Goal: Information Seeking & Learning: Learn about a topic

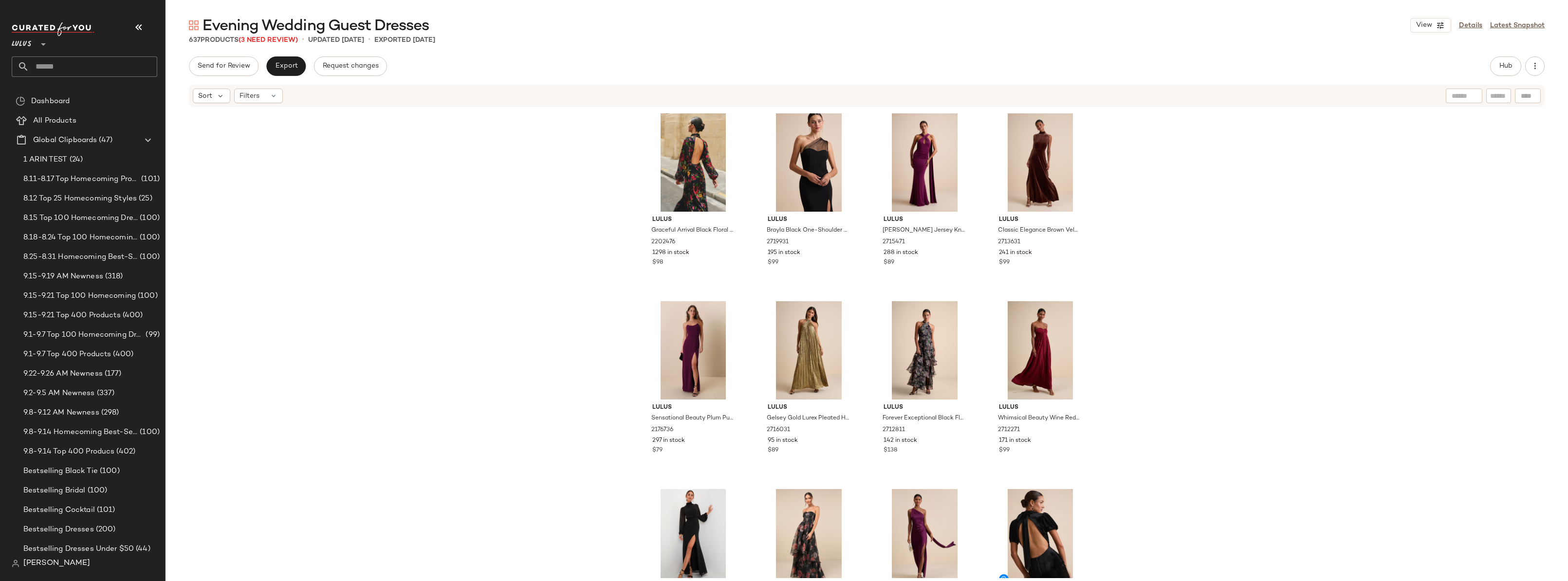
click at [602, 194] on div "Lulus Graceful Arrival Black Floral Burnout Backless Maxi Dress 2202476 1298 in…" at bounding box center [867, 343] width 1403 height 470
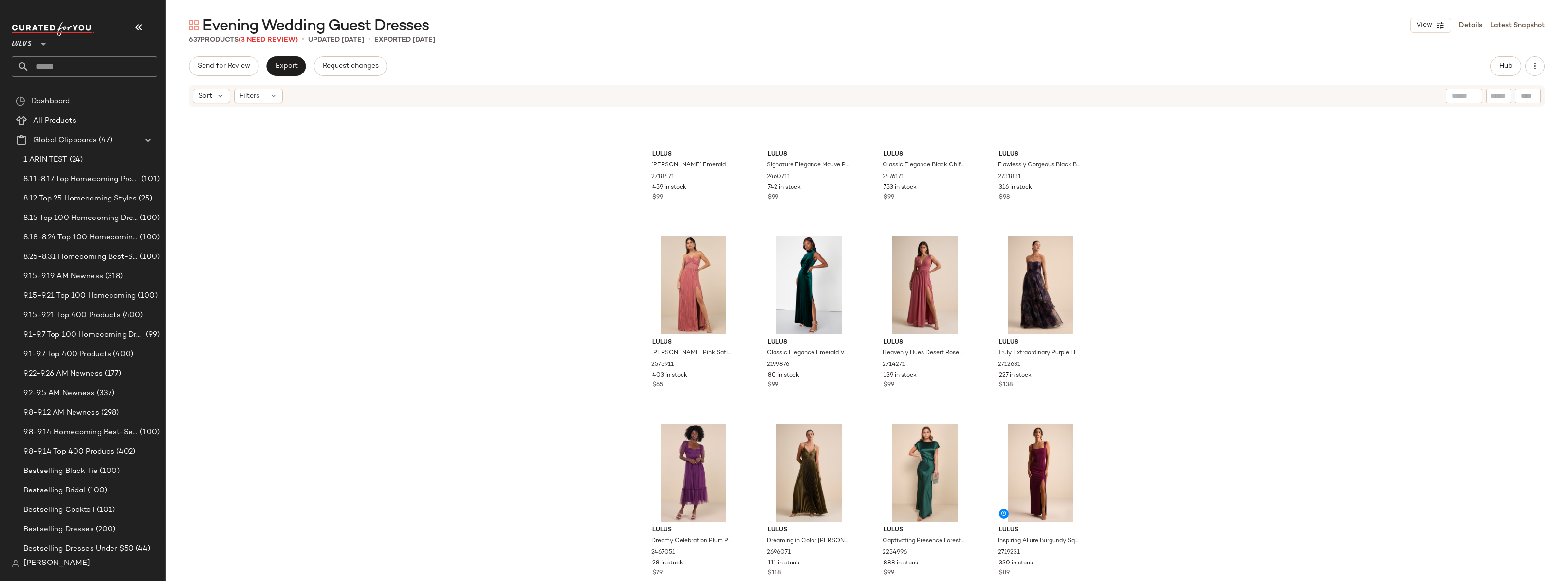
scroll to position [3178, 0]
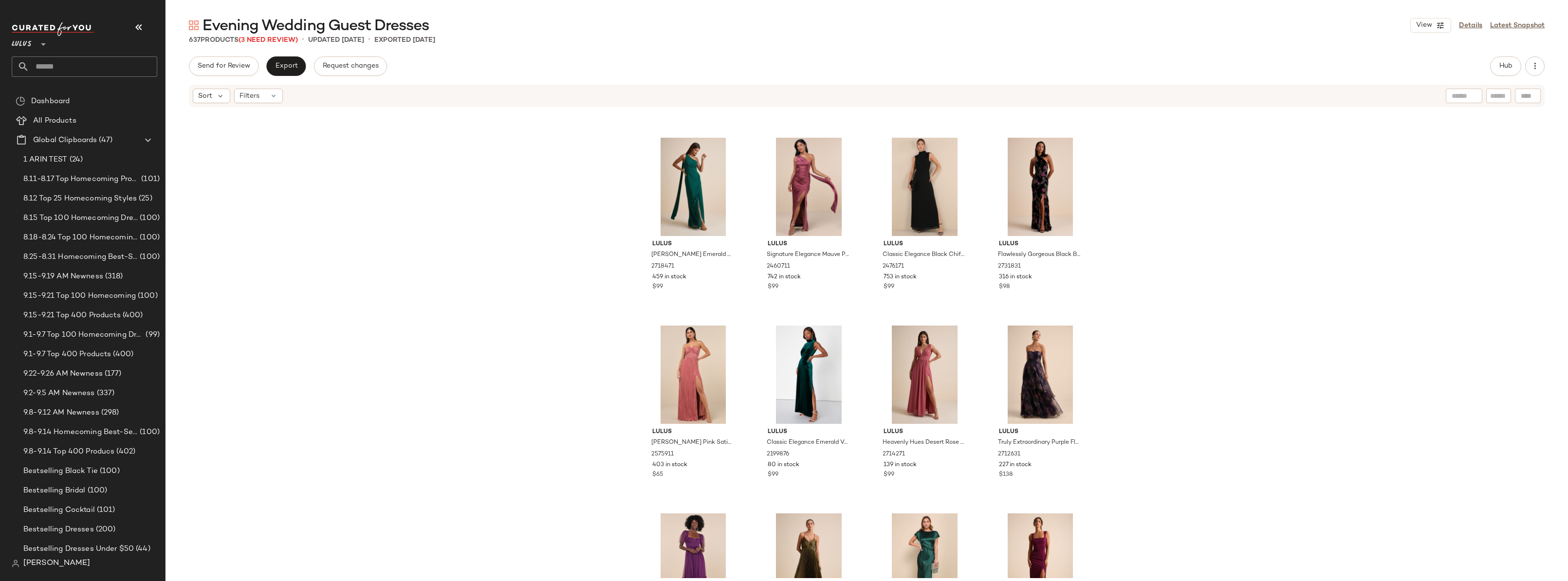
click at [63, 65] on input "text" at bounding box center [93, 66] width 128 height 20
type input "*******"
click at [62, 94] on span "Wedding Guest Dresses" at bounding box center [88, 94] width 79 height 10
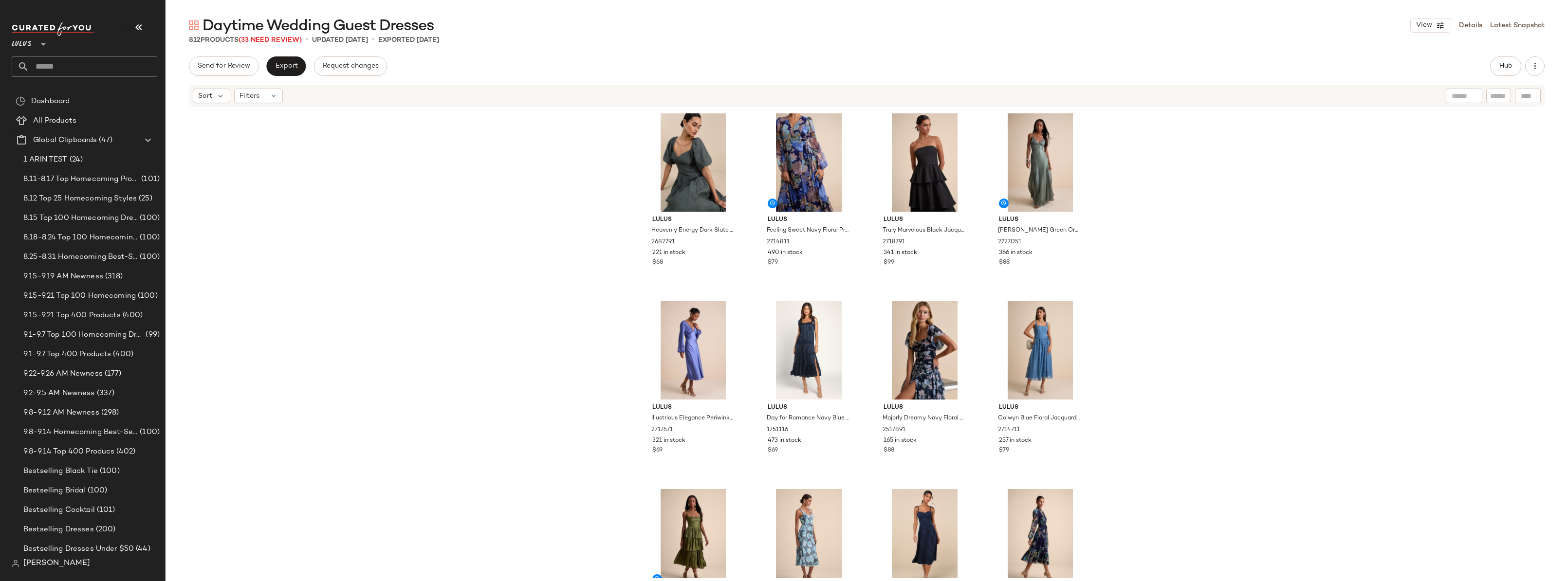
click at [579, 187] on div "Lulus Heavenly Energy Dark Slate Textured Puff Sleeve Midi Dress 2682791 221 in…" at bounding box center [867, 343] width 1403 height 470
click at [603, 224] on div "Lulus Heavenly Energy Dark Slate Textured Puff Sleeve Midi Dress 2682791 221 in…" at bounding box center [867, 343] width 1403 height 470
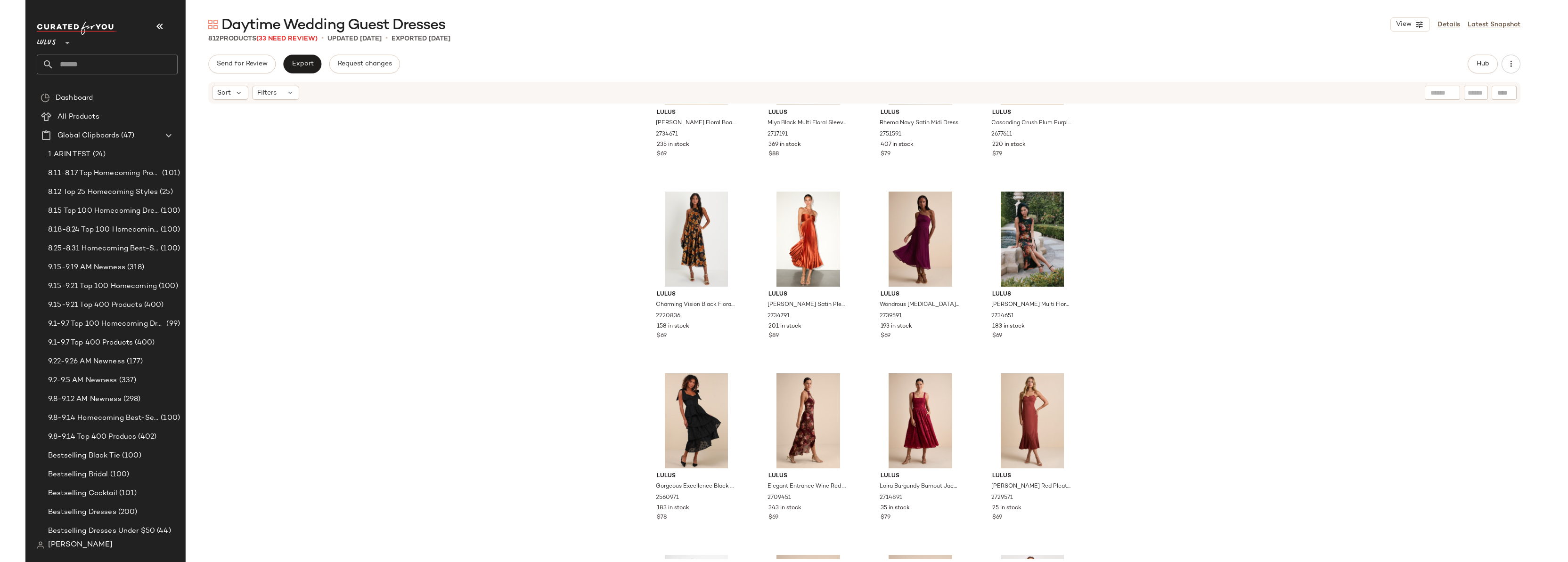
scroll to position [2296, 0]
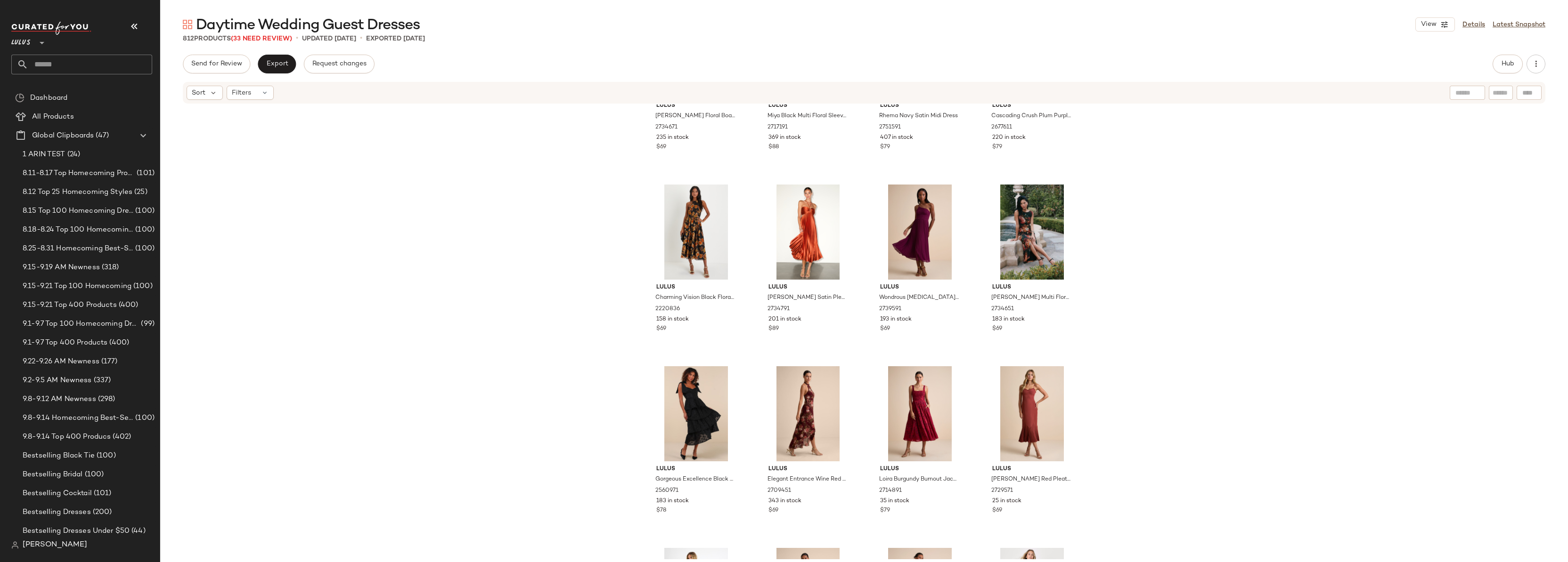
click at [84, 63] on input "text" at bounding box center [90, 64] width 124 height 20
type input "*********"
click at [55, 92] on div "Halloween !" at bounding box center [81, 91] width 126 height 10
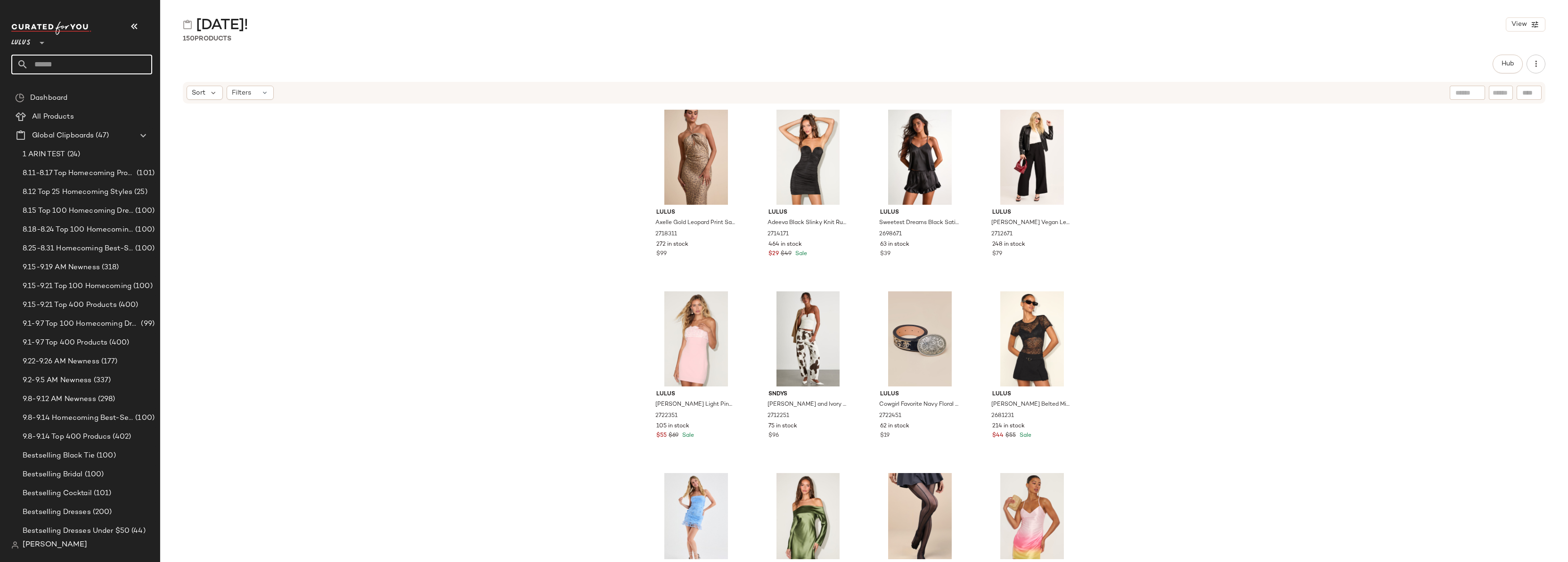
click at [51, 63] on input "text" at bounding box center [90, 64] width 124 height 20
type input "*********"
click at [54, 112] on b "Halloween" at bounding box center [62, 111] width 22 height 10
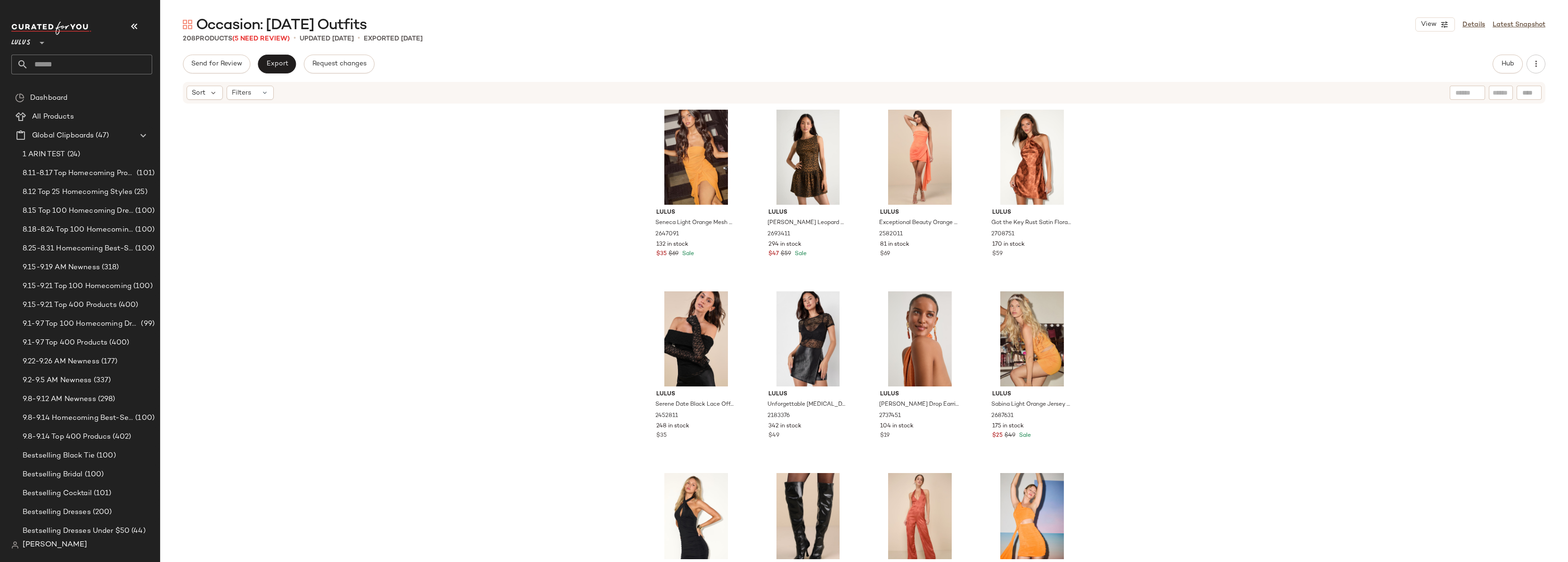
click at [1397, 144] on div "Lulus Seneca Light Orange Mesh Bodycon Sash Mini Dress 2647091 132 in stock $35…" at bounding box center [864, 332] width 1407 height 455
click at [519, 173] on div "Lulus Seneca Light Orange Mesh Bodycon Sash Mini Dress 2647091 132 in stock $35…" at bounding box center [864, 332] width 1407 height 455
click at [42, 63] on input "text" at bounding box center [90, 64] width 124 height 20
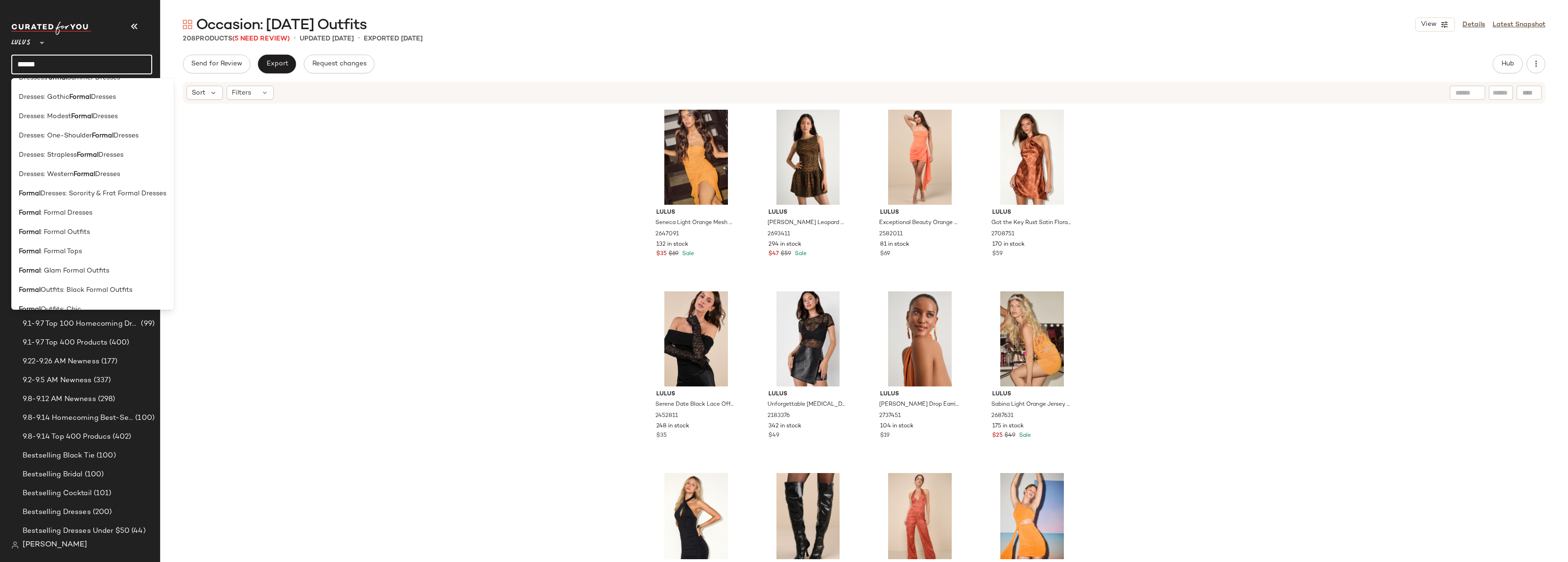
scroll to position [152, 0]
type input "******"
click at [87, 209] on span ": Formal Dresses" at bounding box center [66, 209] width 52 height 10
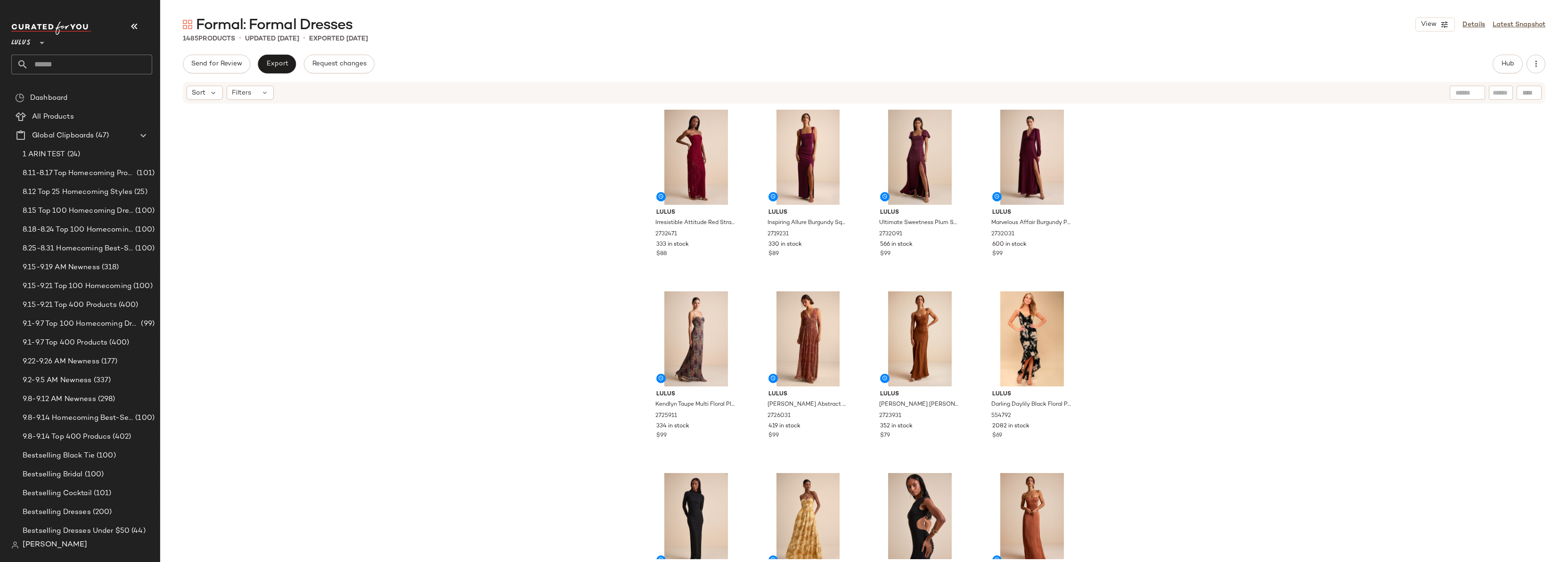
click at [1114, 182] on div "Lulus Irresistible Attitude Red Strapless Lace Column Maxi Dress 2732471 333 in…" at bounding box center [864, 332] width 1407 height 455
click at [292, 155] on div "Lulus Irresistible Attitude Red Strapless Lace Column Maxi Dress 2732471 333 in…" at bounding box center [864, 332] width 1407 height 455
click at [97, 63] on input "text" at bounding box center [90, 64] width 124 height 20
type input "****"
click at [76, 91] on span "PANTS !" at bounding box center [88, 91] width 26 height 10
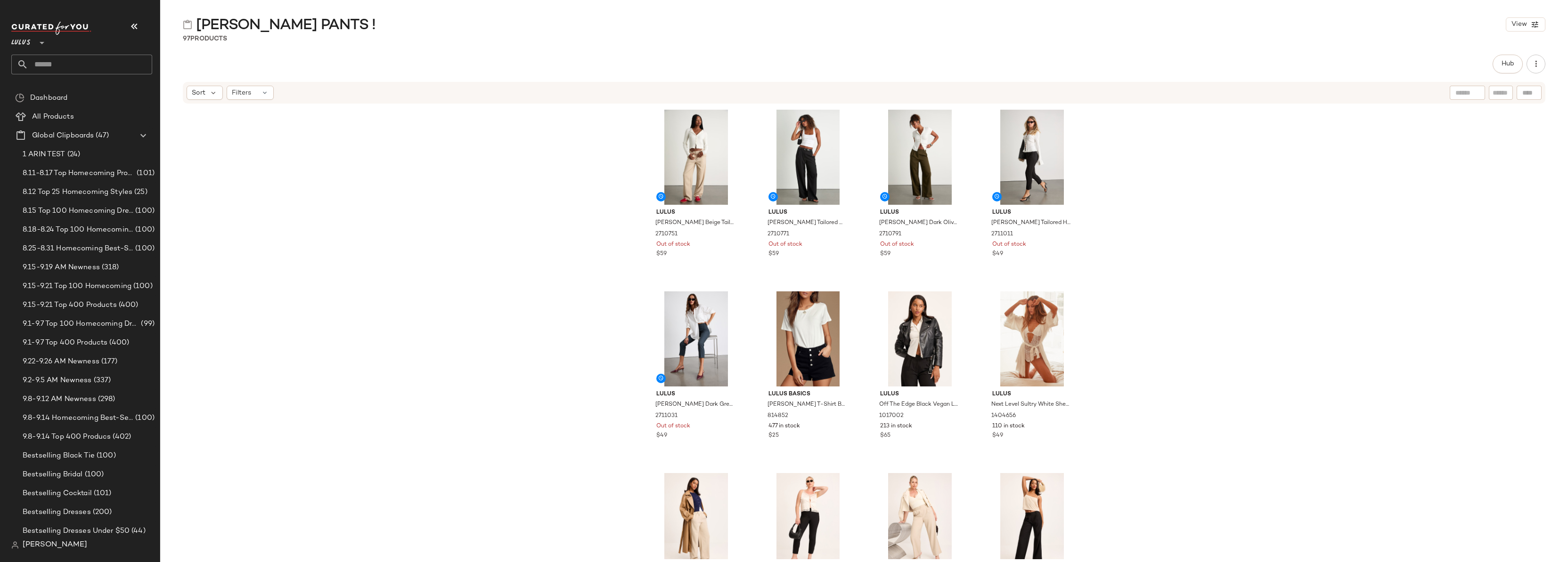
click at [543, 202] on div "Lulus Cleo Beige Tailored Wide-Leg Trousers 2710751 Out of stock $59 Lulus Cleo…" at bounding box center [864, 332] width 1407 height 455
drag, startPoint x: 1164, startPoint y: 190, endPoint x: 1167, endPoint y: 184, distance: 6.7
click at [1164, 190] on div "Lulus Cleo Beige Tailored Wide-Leg Trousers 2710751 Out of stock $59 Lulus Cleo…" at bounding box center [864, 332] width 1407 height 455
click at [1190, 160] on div "Lulus Cleo Beige Tailored Wide-Leg Trousers 2710751 Out of stock $59 Lulus Cleo…" at bounding box center [864, 332] width 1407 height 455
click at [1186, 185] on div "Lulus Cleo Beige Tailored Wide-Leg Trousers 2710751 Out of stock $59 Lulus Cleo…" at bounding box center [864, 332] width 1407 height 455
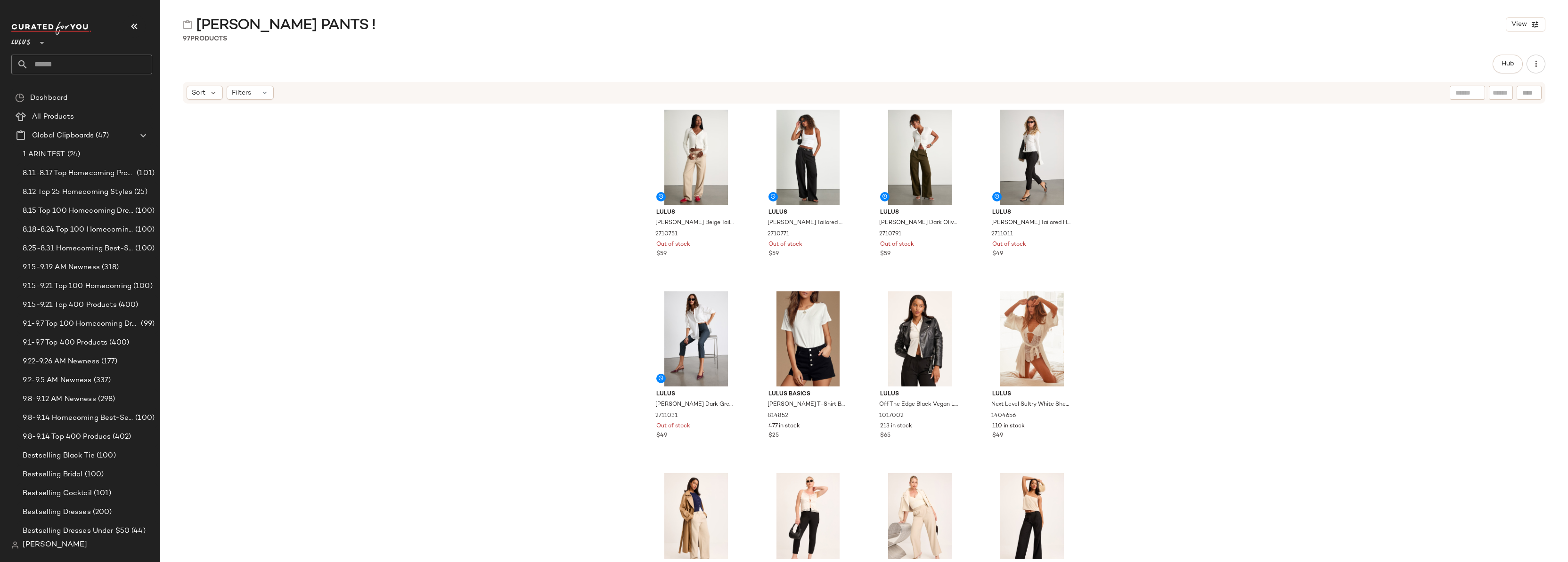
click at [360, 205] on div "Lulus Cleo Beige Tailored Wide-Leg Trousers 2710751 Out of stock $59 Lulus Cleo…" at bounding box center [864, 332] width 1407 height 455
click at [369, 201] on div "Lulus Cleo Beige Tailored Wide-Leg Trousers 2710751 Out of stock $59 Lulus Cleo…" at bounding box center [864, 332] width 1407 height 455
click at [1257, 249] on div "Lulus Cleo Beige Tailored Wide-Leg Trousers 2710751 Out of stock $59 Lulus Cleo…" at bounding box center [864, 332] width 1407 height 455
click at [1229, 171] on div "Lulus Cleo Beige Tailored Wide-Leg Trousers 2710751 Out of stock $59 Lulus Cleo…" at bounding box center [864, 332] width 1407 height 455
click at [536, 208] on div "Lulus Cleo Beige Tailored Wide-Leg Trousers 2710751 Out of stock $59 Lulus Cleo…" at bounding box center [864, 332] width 1407 height 455
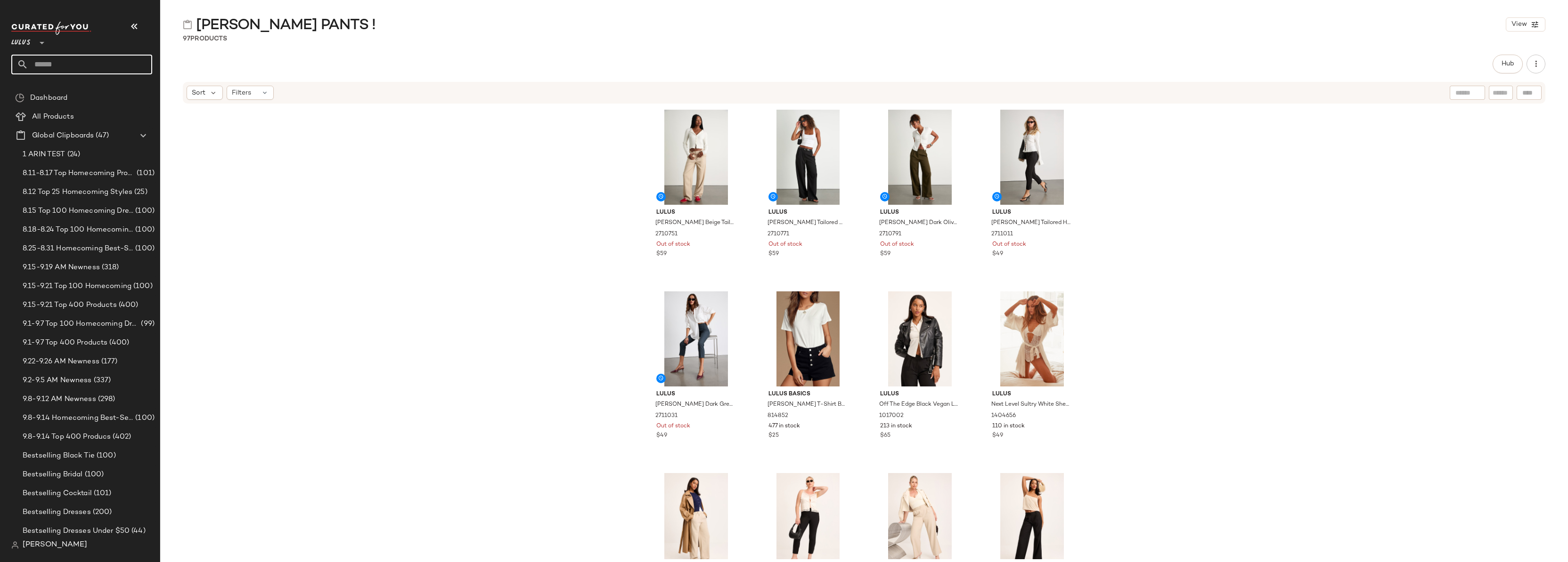
click at [65, 66] on input "text" at bounding box center [90, 64] width 124 height 20
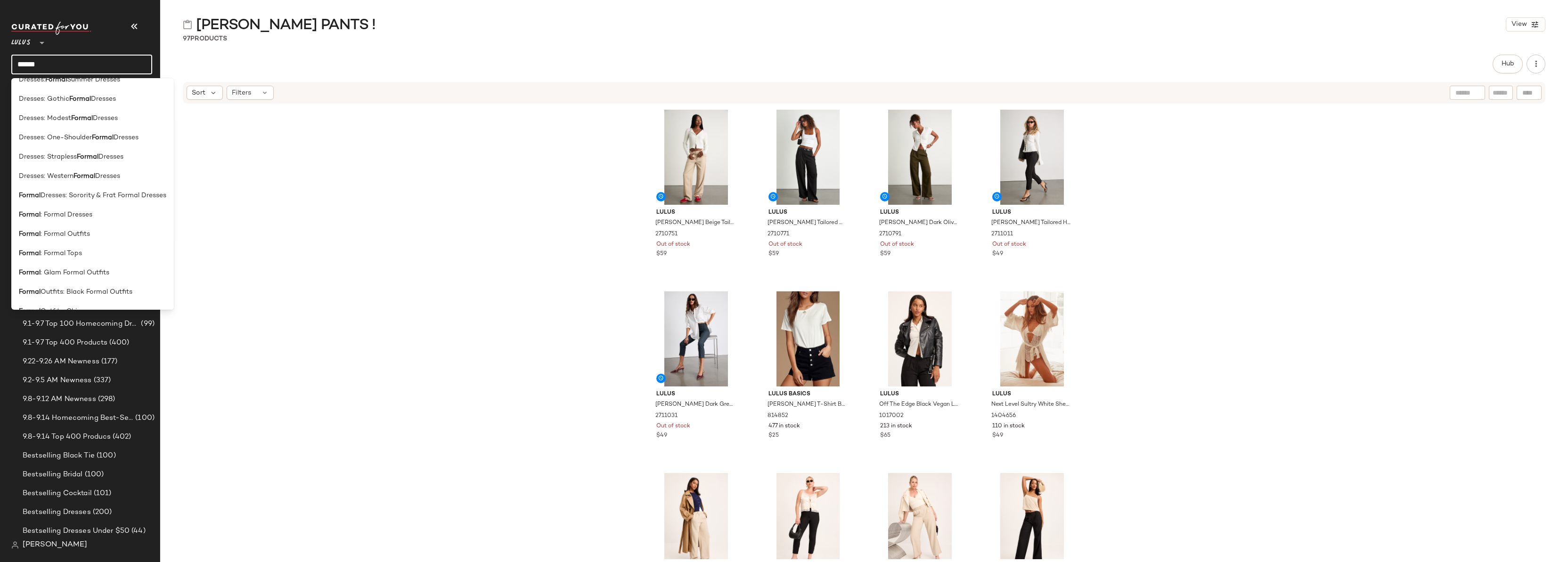
scroll to position [160, 0]
type input "******"
click at [74, 199] on span ": Formal Dresses" at bounding box center [66, 201] width 52 height 10
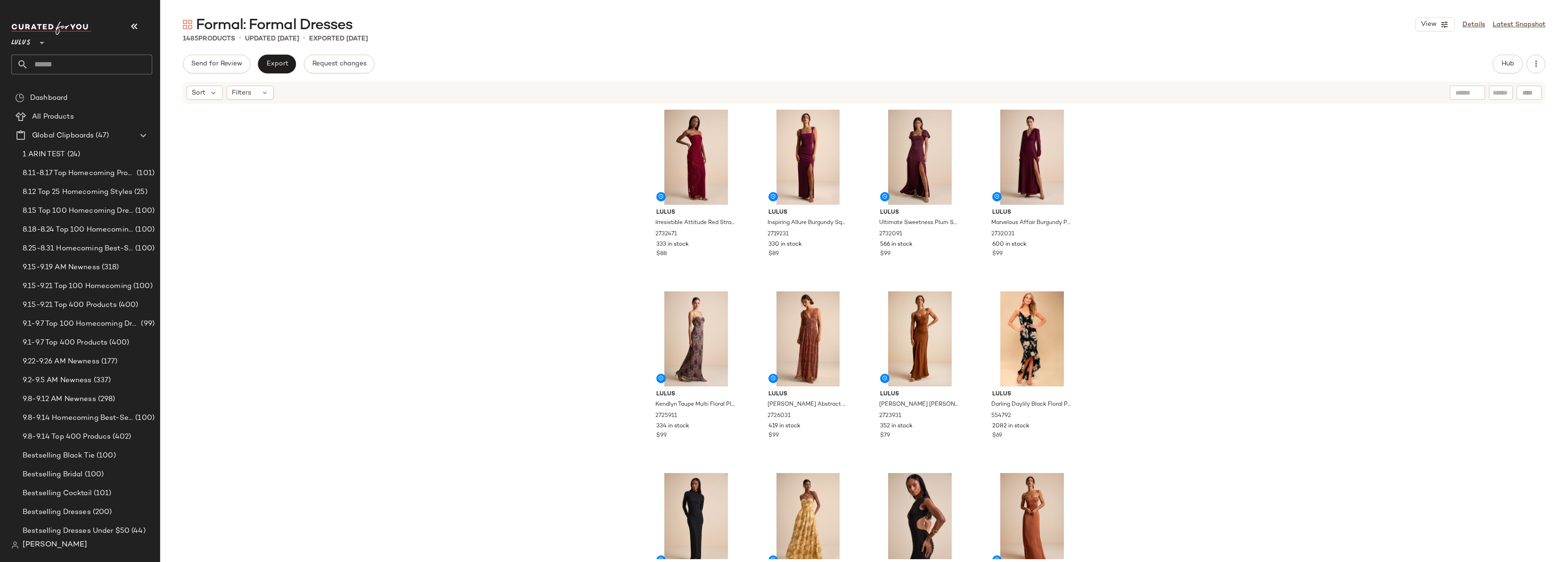
click at [1174, 171] on div "Lulus Irresistible Attitude Red Strapless Lace Column Maxi Dress 2732471 333 in…" at bounding box center [864, 332] width 1407 height 455
click at [1153, 197] on div "Lulus Irresistible Attitude Red Strapless Lace Column Maxi Dress 2732471 333 in…" at bounding box center [864, 332] width 1407 height 455
click at [1162, 186] on div "Lulus Irresistible Attitude Red Strapless Lace Column Maxi Dress 2732471 333 in…" at bounding box center [864, 332] width 1407 height 455
click at [1199, 143] on div "Lulus Irresistible Attitude Red Strapless Lace Column Maxi Dress 2732471 333 in…" at bounding box center [864, 332] width 1407 height 455
click at [1241, 137] on div "Lulus Irresistible Attitude Red Strapless Lace Column Maxi Dress 2732471 333 in…" at bounding box center [864, 332] width 1407 height 455
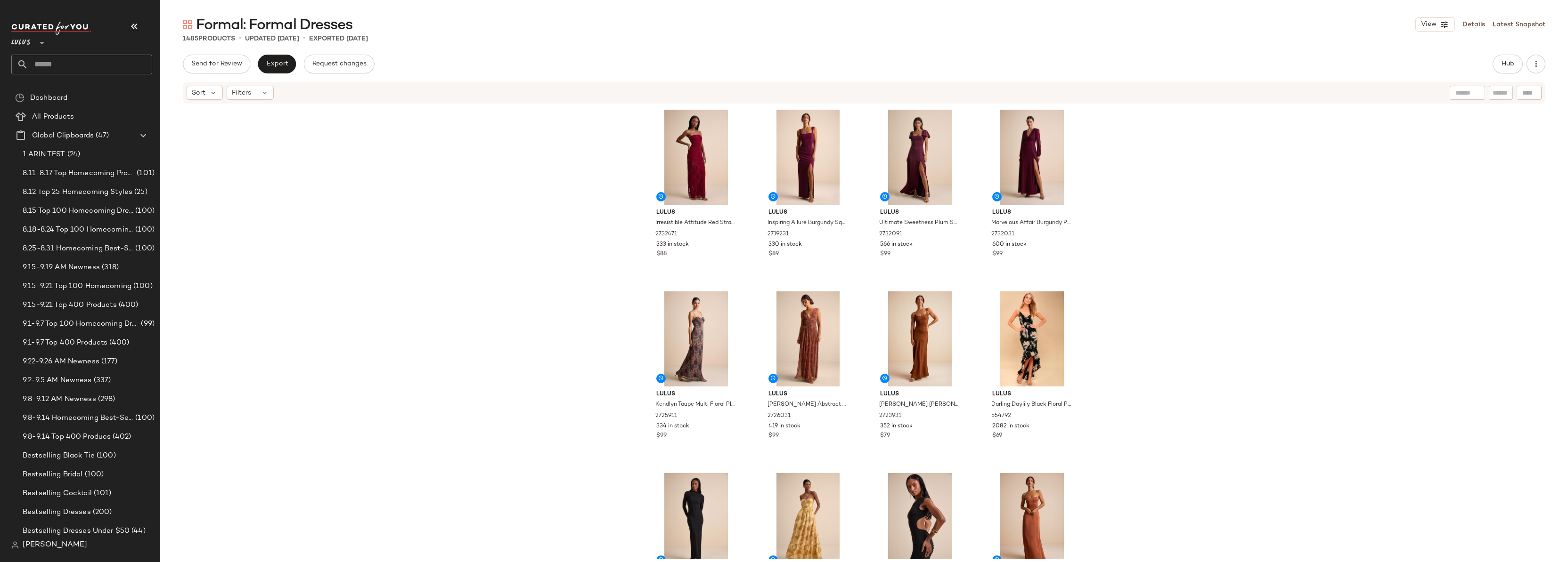
click at [1241, 137] on div "Lulus Irresistible Attitude Red Strapless Lace Column Maxi Dress 2732471 333 in…" at bounding box center [864, 332] width 1407 height 455
click at [79, 60] on input "text" at bounding box center [90, 64] width 124 height 20
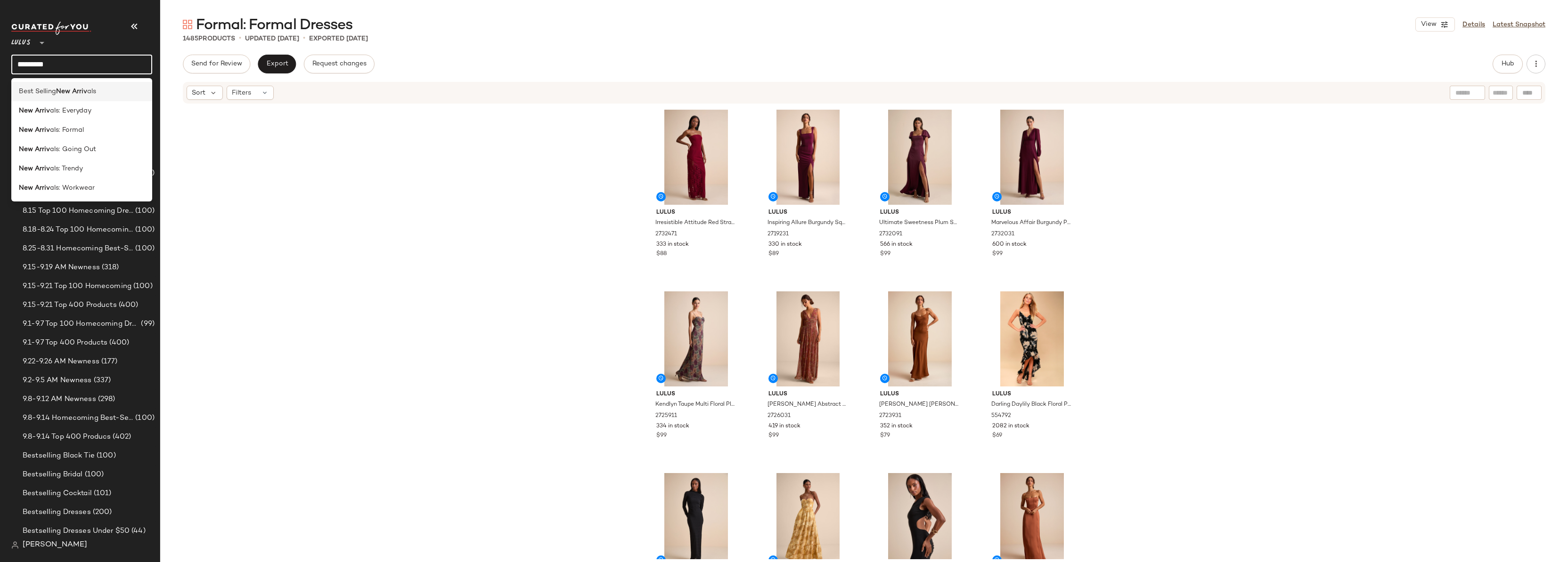
type input "*********"
click at [100, 90] on div "Best Selling New Arriv als" at bounding box center [81, 91] width 126 height 10
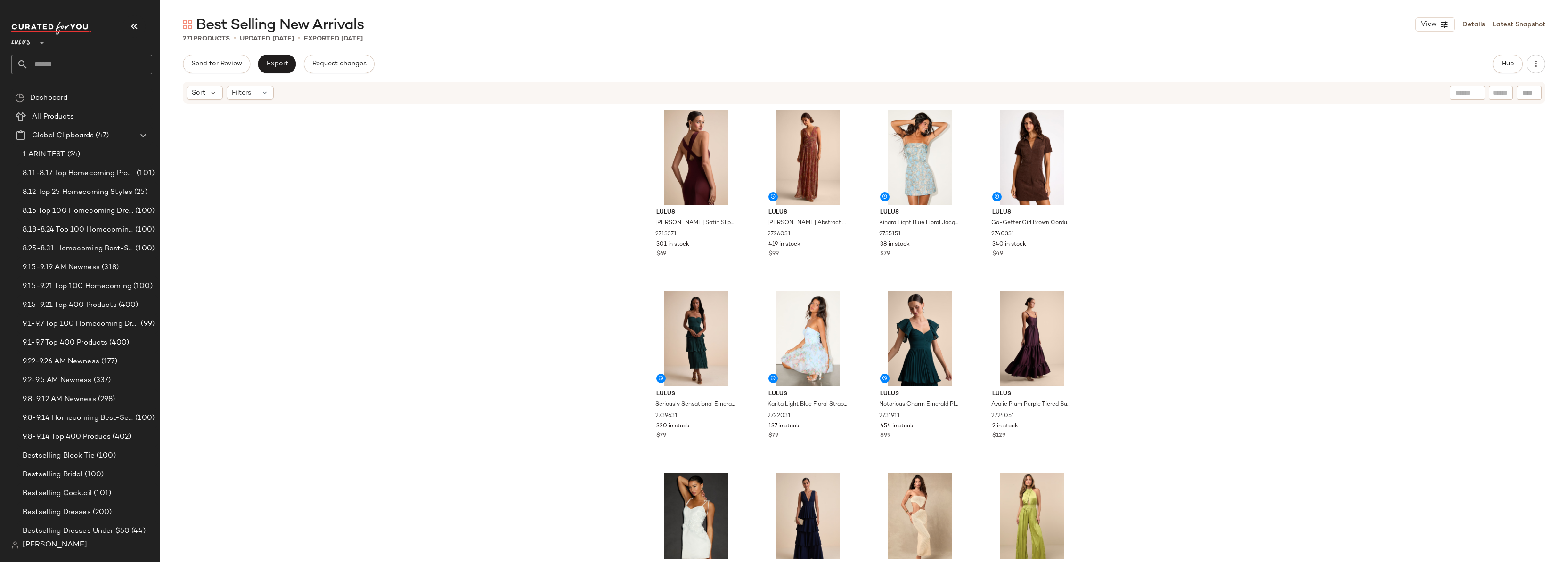
click at [1249, 131] on div "Lulus Ellena Burgundy Satin Slip Midi Dress 2713371 301 in stock $69 Lulus Eval…" at bounding box center [864, 332] width 1407 height 455
click at [1131, 190] on div "Lulus Ellena Burgundy Satin Slip Midi Dress 2713371 301 in stock $69 Lulus Eval…" at bounding box center [864, 332] width 1407 height 455
click at [1191, 252] on div "Lulus Ellena Burgundy Satin Slip Midi Dress 2713371 301 in stock $69 Lulus Eval…" at bounding box center [864, 332] width 1407 height 455
click at [436, 235] on div "Lulus Ellena Burgundy Satin Slip Midi Dress 2713371 301 in stock $69 Lulus Eval…" at bounding box center [864, 332] width 1407 height 455
click at [1140, 256] on div "Lulus Ellena Burgundy Satin Slip Midi Dress 2713371 301 in stock $69 Lulus Eval…" at bounding box center [864, 332] width 1407 height 455
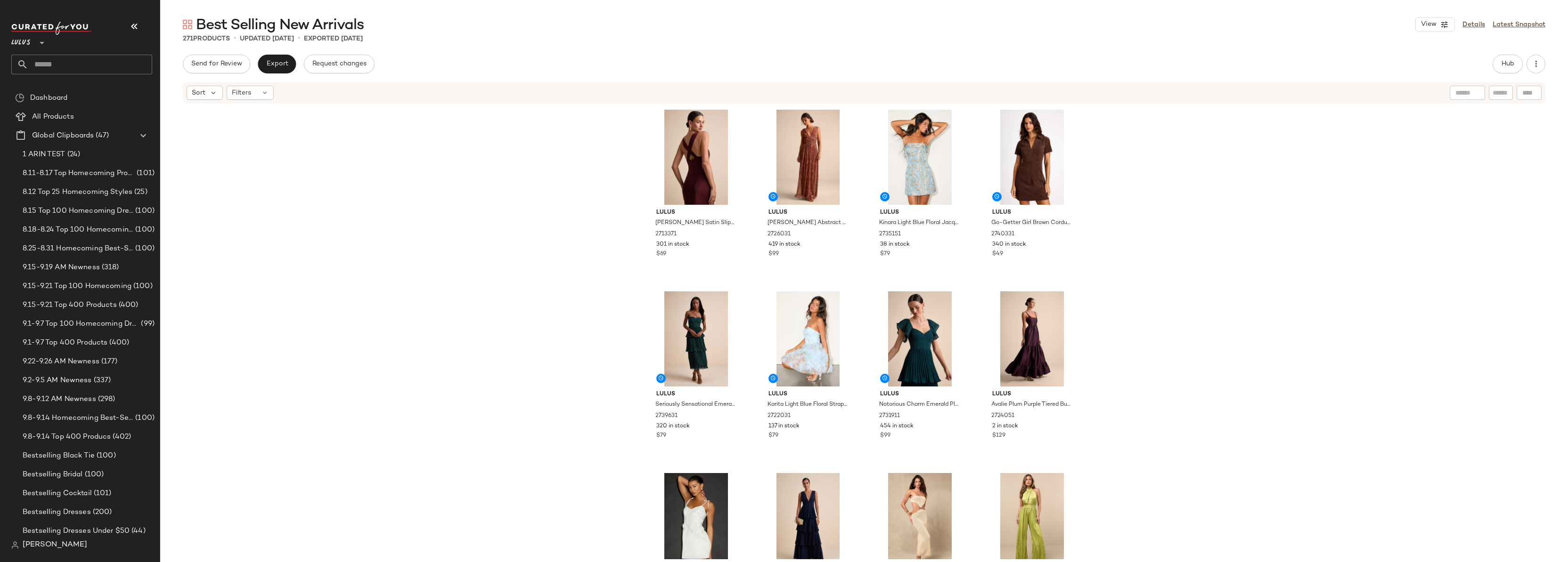
click at [54, 64] on input "text" at bounding box center [90, 64] width 124 height 20
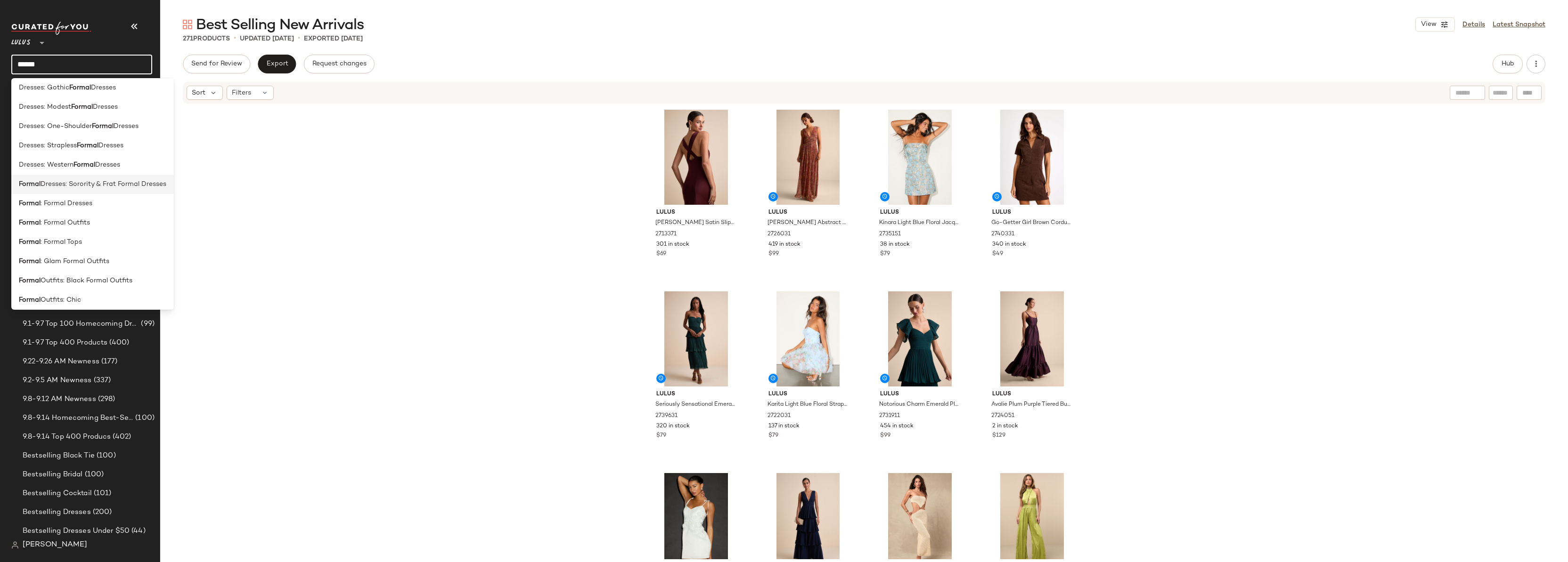
scroll to position [158, 0]
type input "******"
click at [88, 205] on span ": Formal Dresses" at bounding box center [66, 203] width 52 height 10
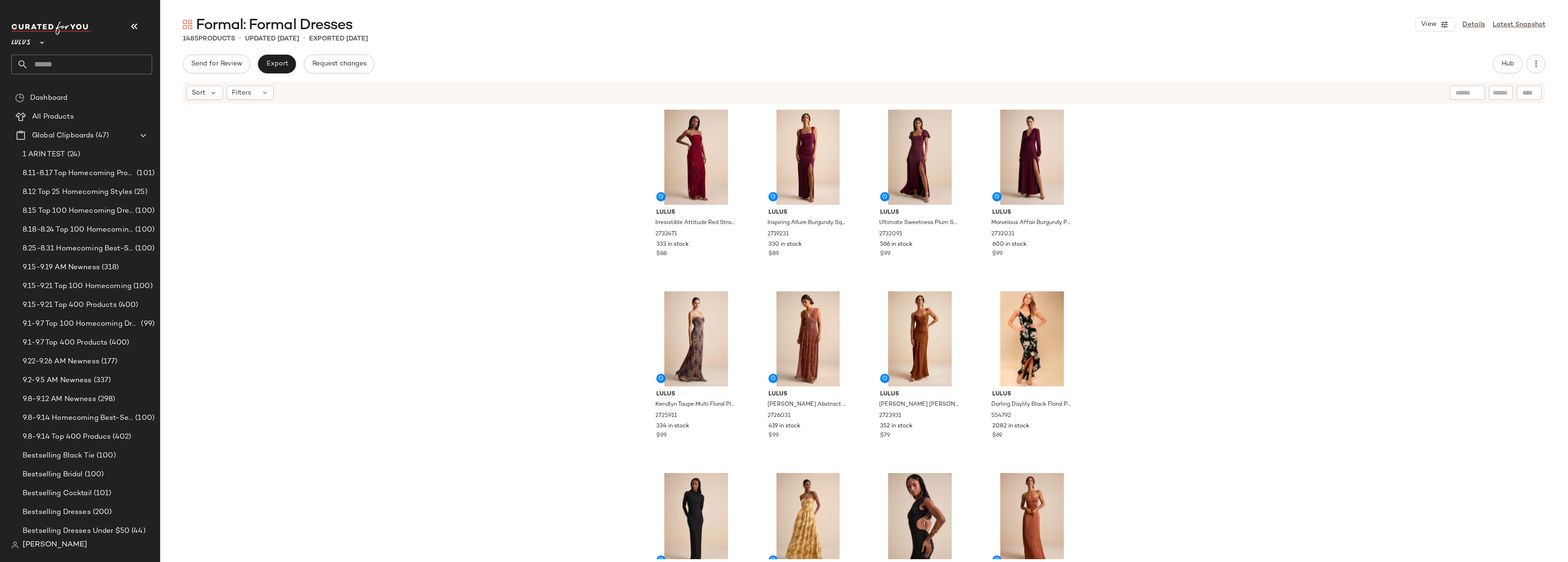
click at [1126, 173] on div "Lulus Irresistible Attitude Red Strapless Lace Column Maxi Dress 2732471 333 in…" at bounding box center [864, 332] width 1407 height 455
click at [1152, 173] on div "Lulus Irresistible Attitude Red Strapless Lace Column Maxi Dress 2732471 333 in…" at bounding box center [864, 332] width 1407 height 455
click at [1142, 195] on div "Lulus Irresistible Attitude Red Strapless Lace Column Maxi Dress 2732471 333 in…" at bounding box center [864, 332] width 1407 height 455
click at [1174, 159] on div "Lulus Irresistible Attitude Red Strapless Lace Column Maxi Dress 2732471 333 in…" at bounding box center [864, 332] width 1407 height 455
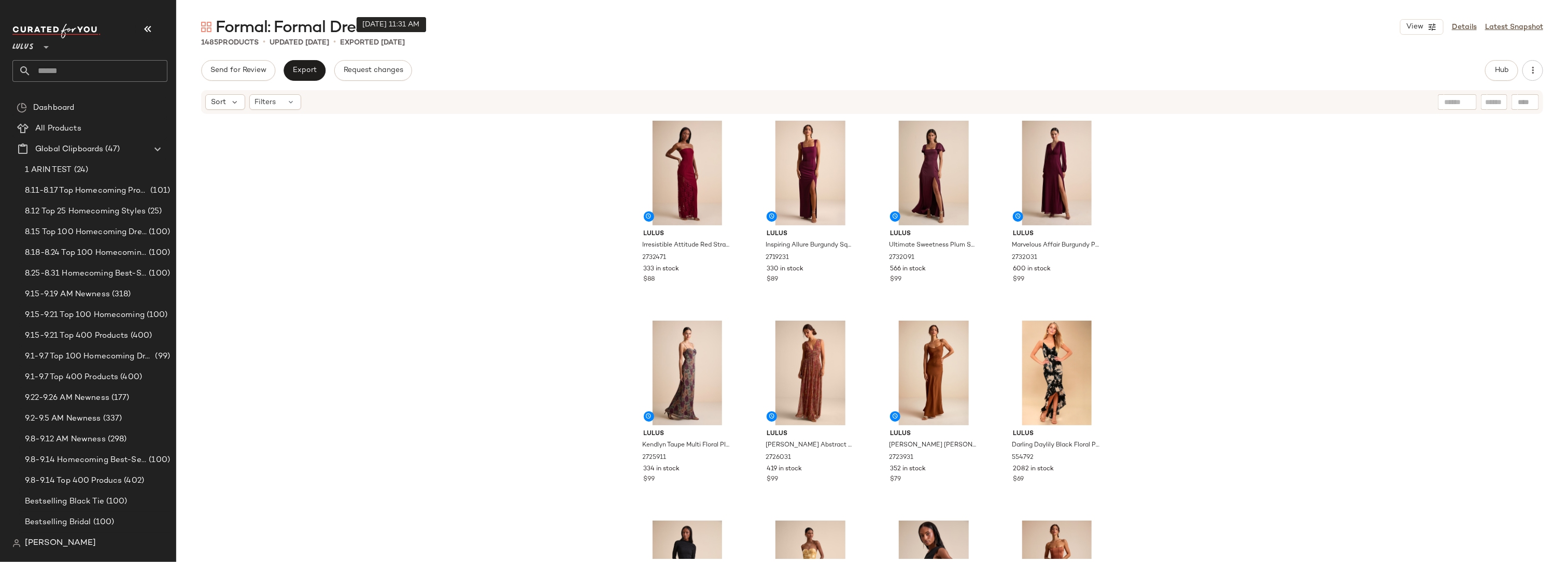
click at [1318, 247] on div "Lulus Irresistible Attitude Red Strapless Lace Column Maxi Dress 2732471 333 in…" at bounding box center [872, 337] width 1392 height 444
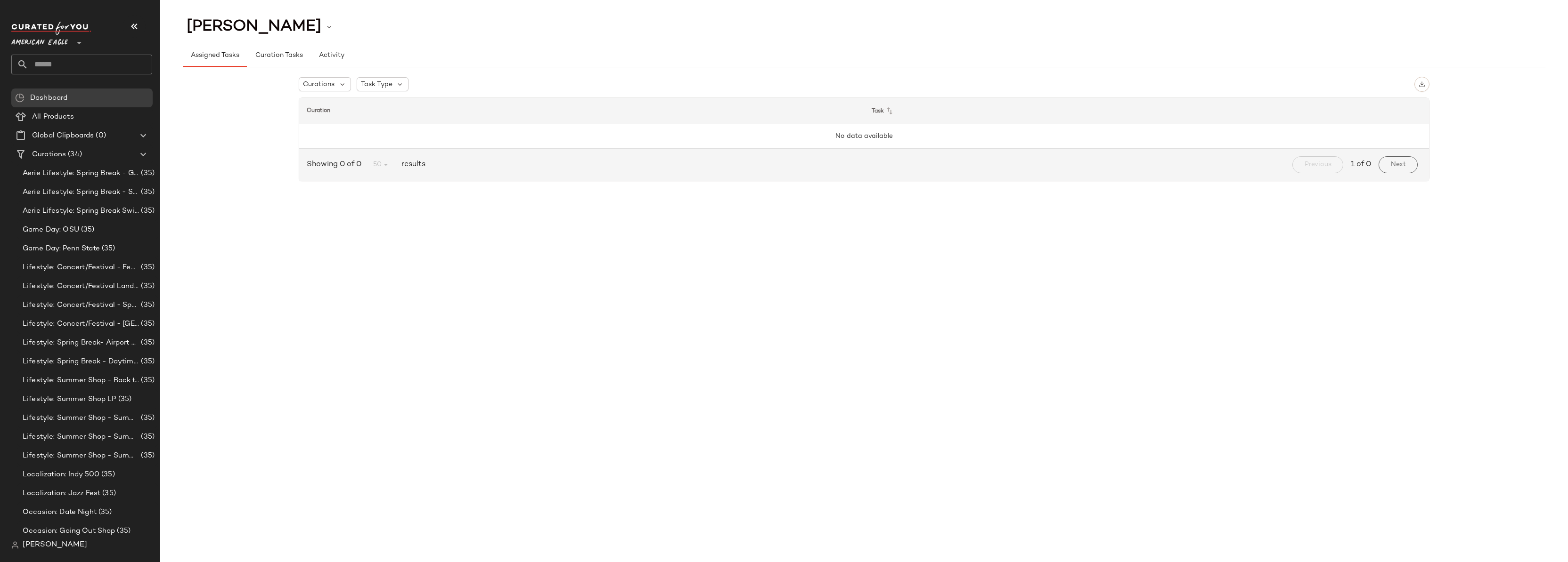
click at [43, 41] on span "American Eagle" at bounding box center [39, 41] width 56 height 17
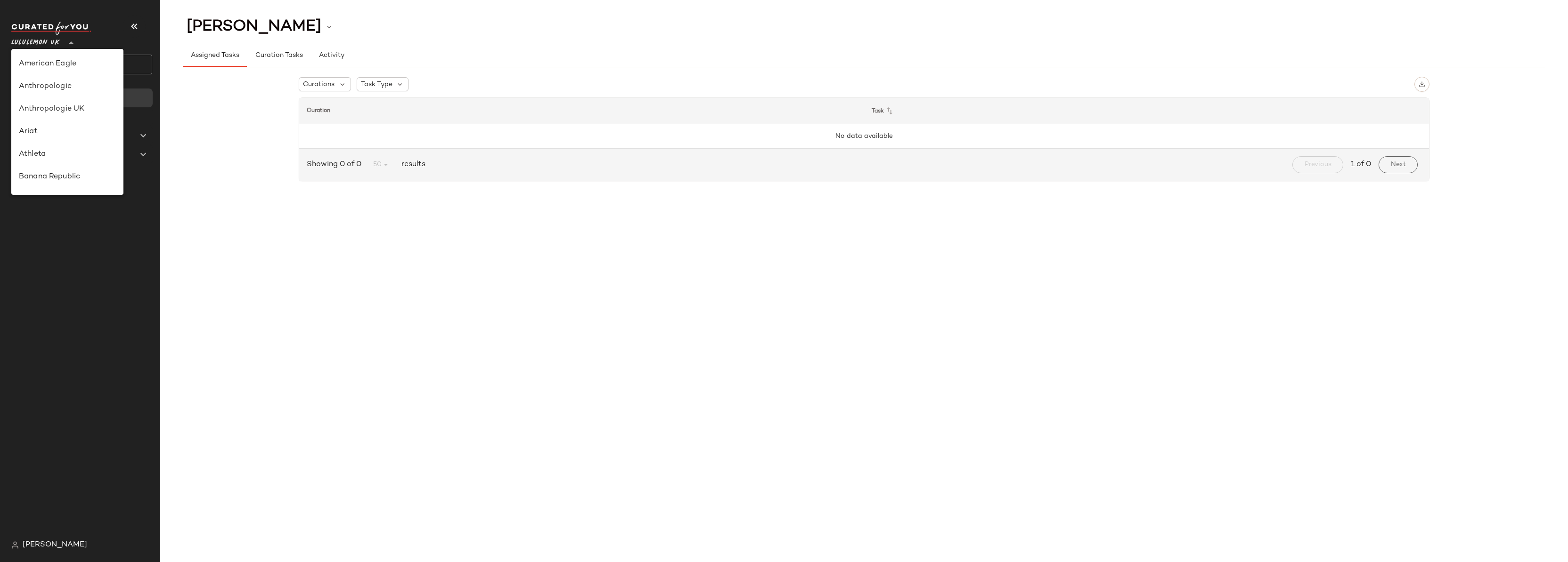
scroll to position [236, 0]
type input "**"
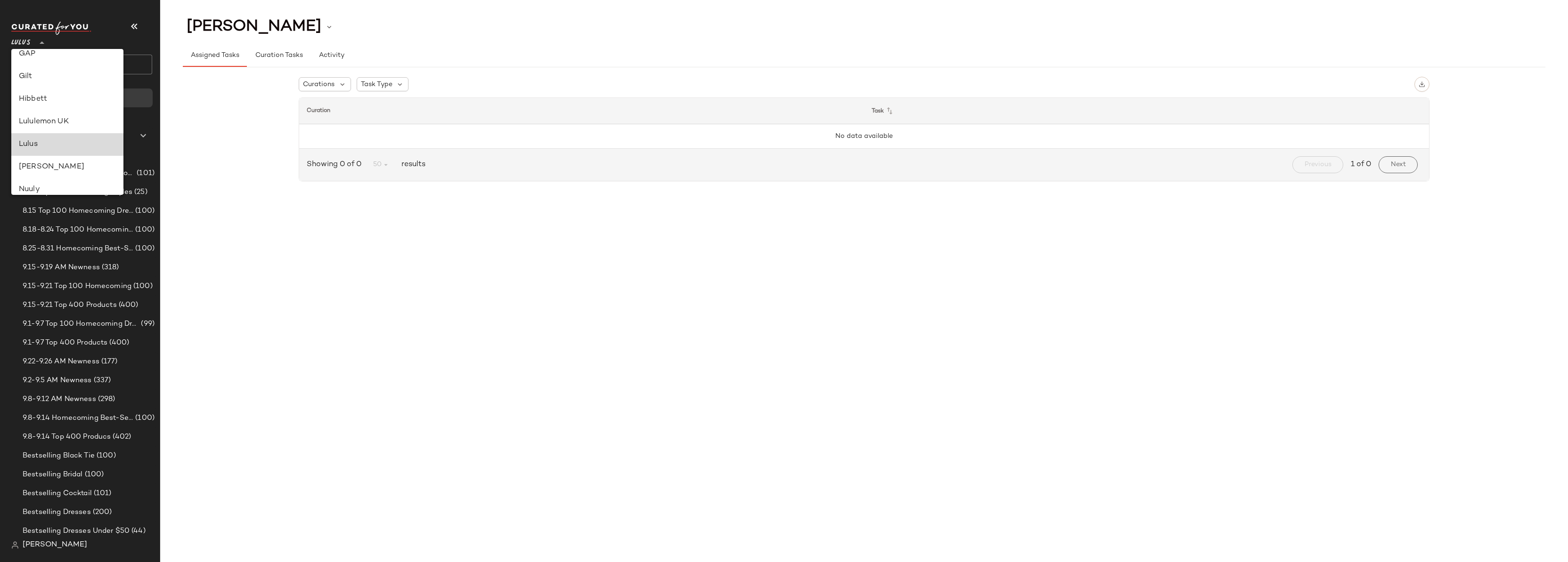
click at [69, 146] on div "Lulus" at bounding box center [67, 144] width 97 height 11
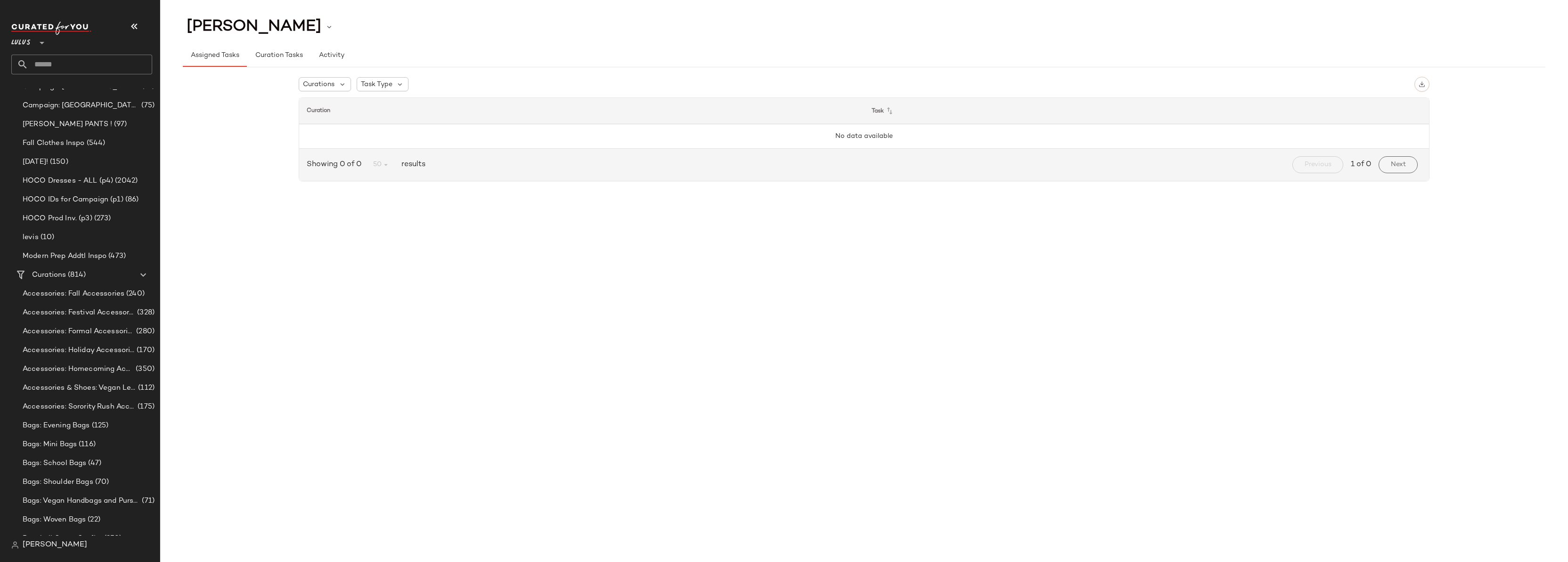
scroll to position [848, 0]
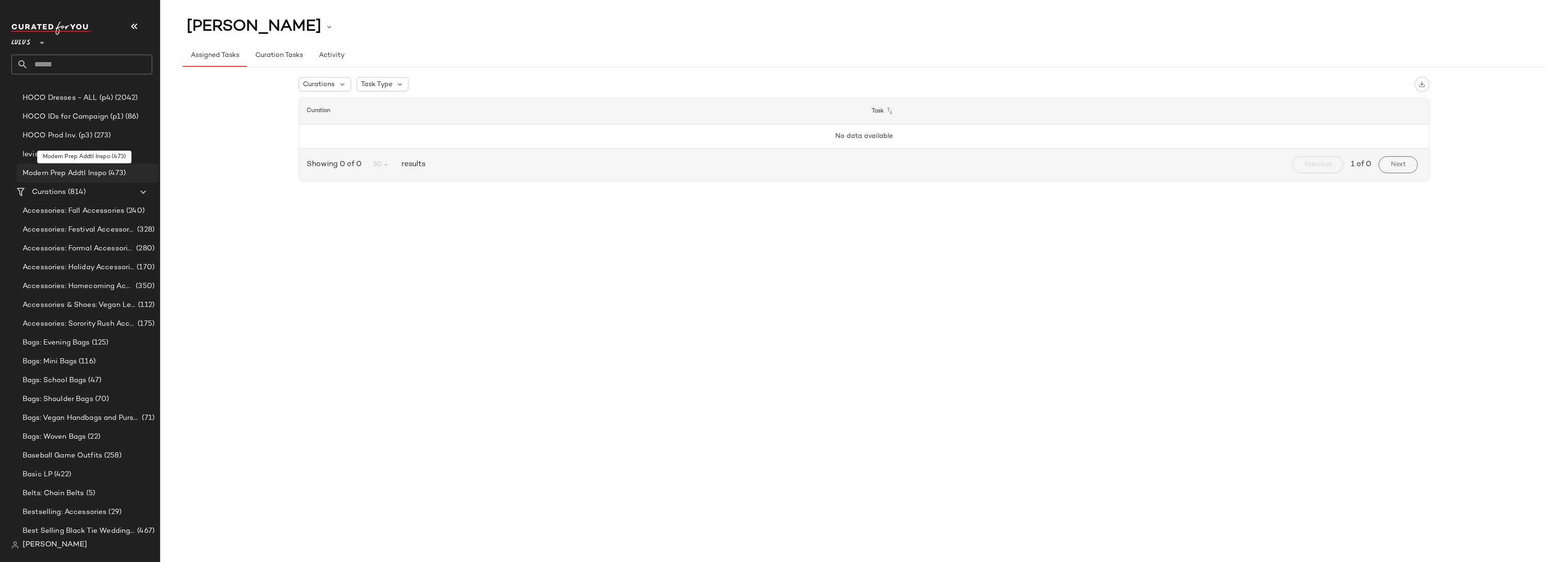
click at [69, 175] on span "Modern Prep Addtl Inspo" at bounding box center [64, 173] width 84 height 11
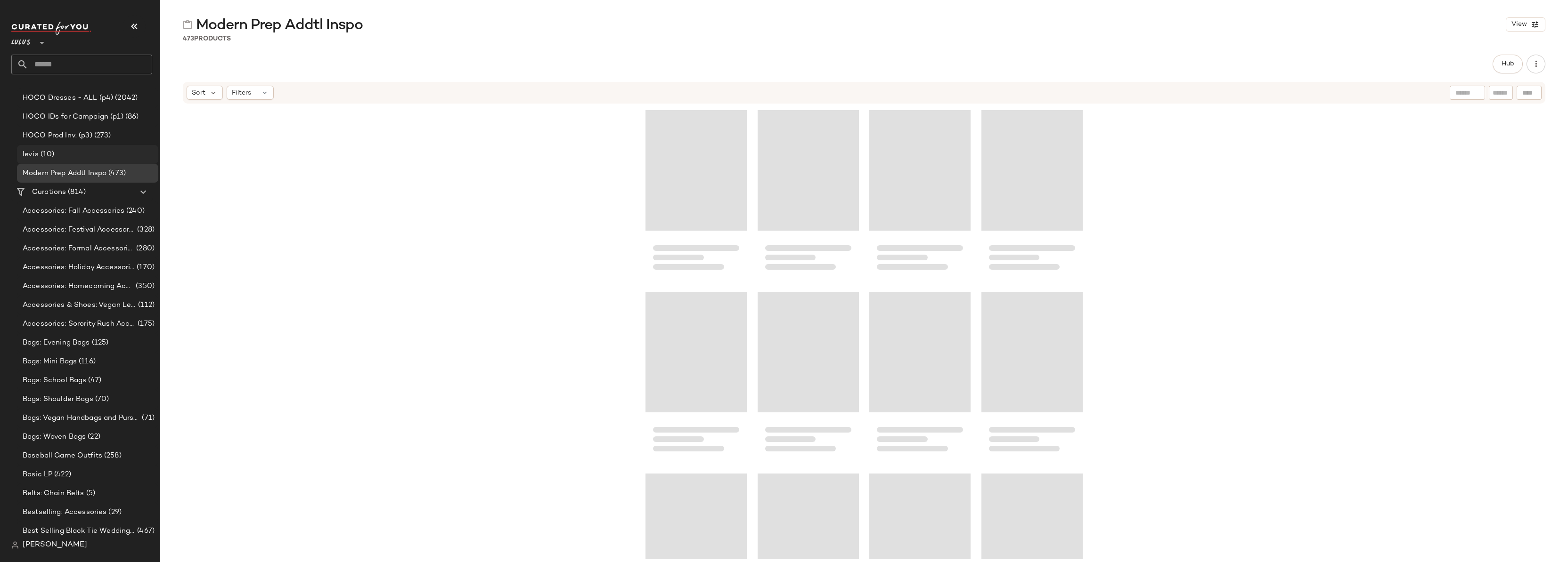
click at [60, 151] on div "levis (10)" at bounding box center [87, 155] width 135 height 11
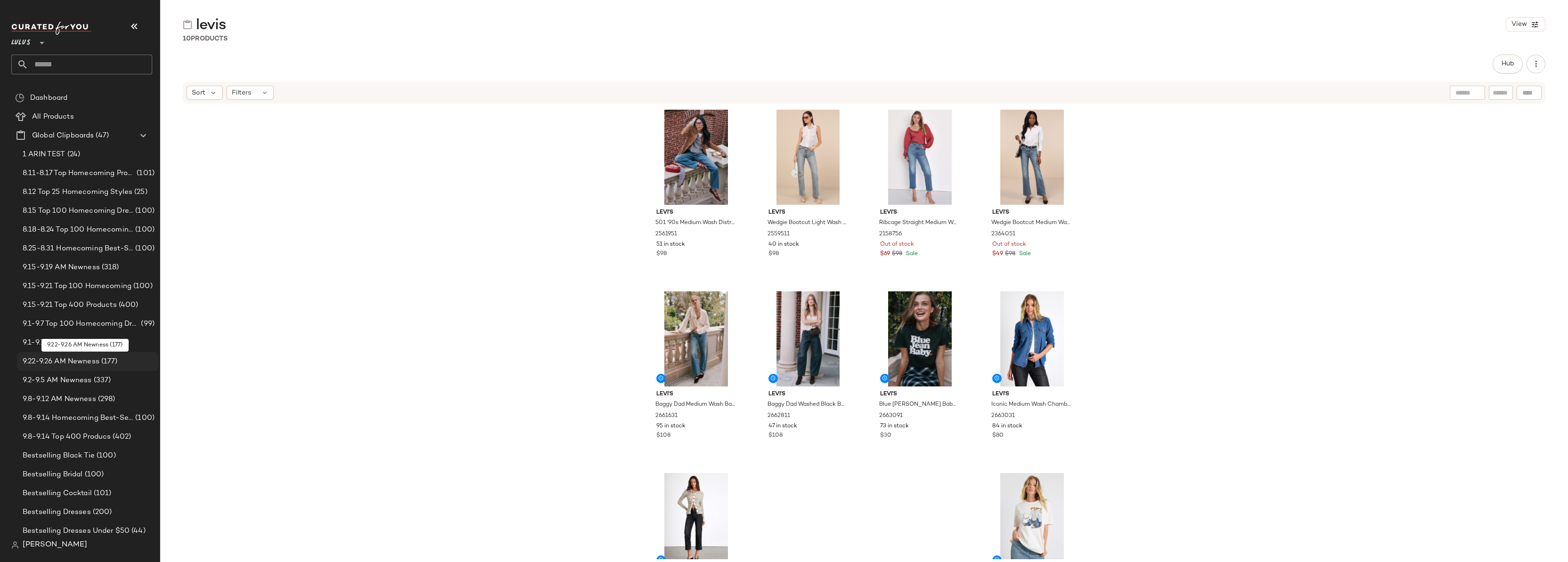
click at [79, 362] on span "9.22-9.26 AM Newness" at bounding box center [61, 362] width 77 height 11
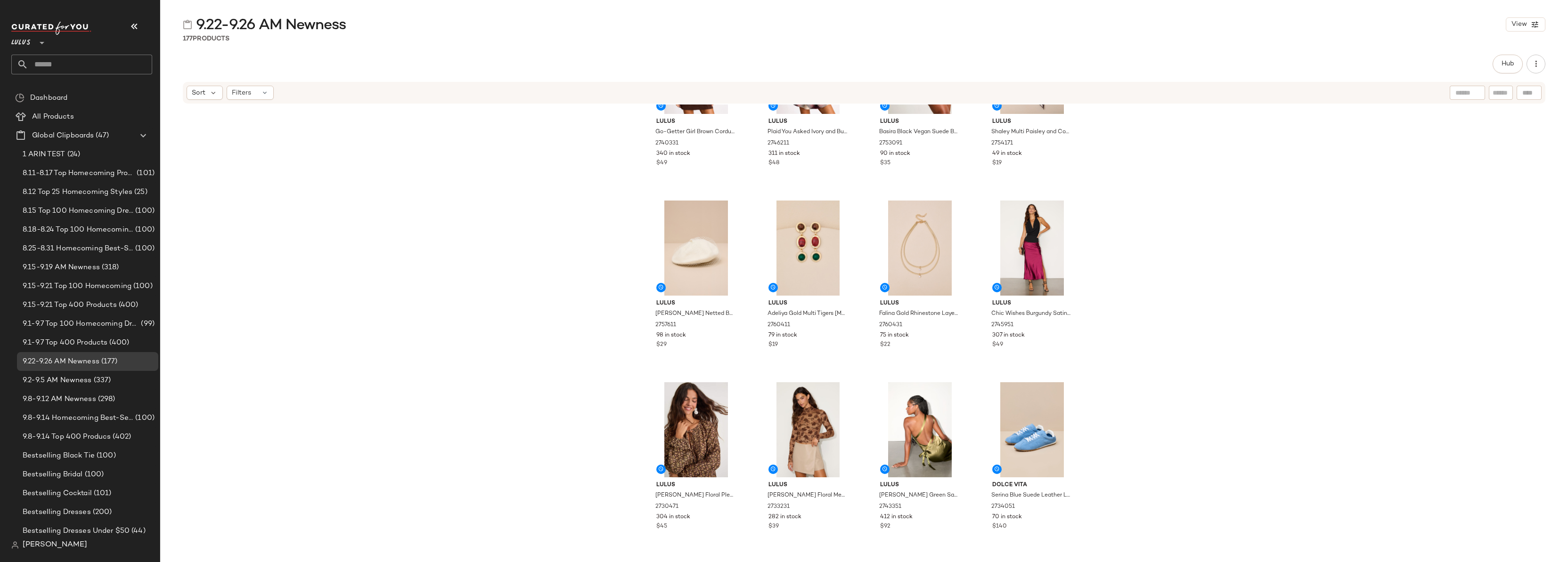
scroll to position [7726, 0]
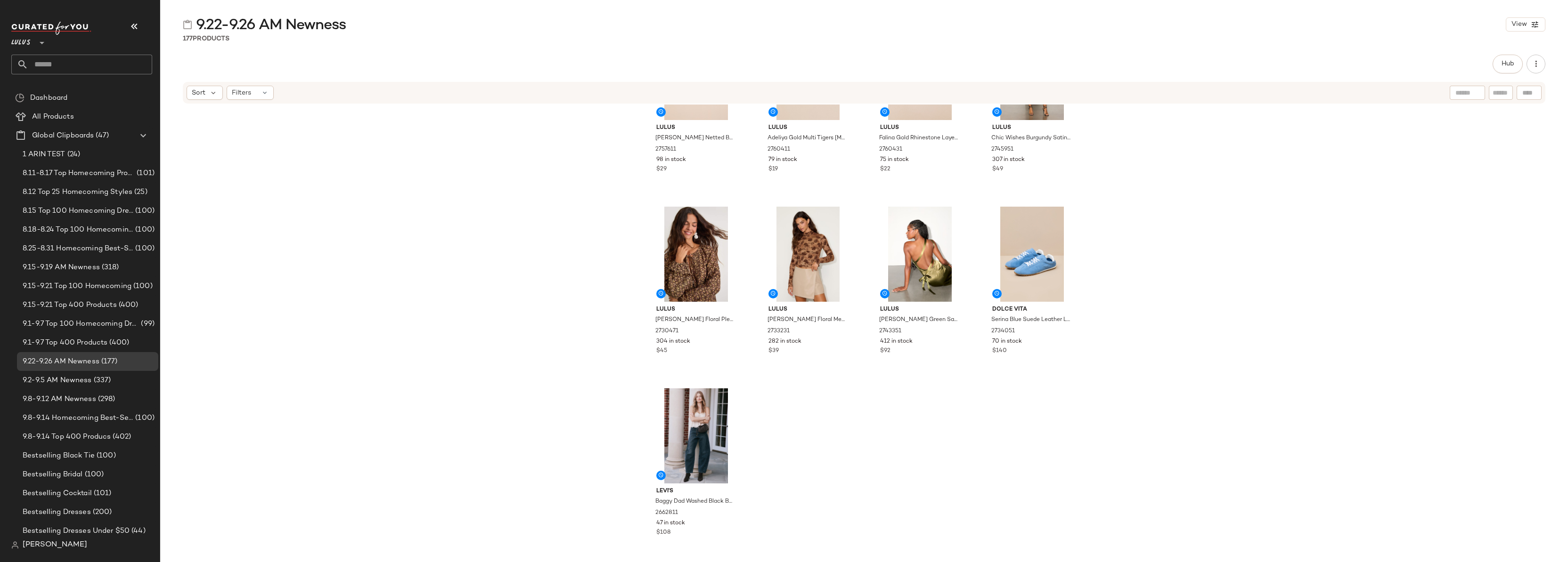
click at [212, 330] on div "Lulus Betty White Netted Beret 2757611 98 in stock $29 Lulus Adeliya Gold Multi…" at bounding box center [864, 332] width 1407 height 455
click at [73, 308] on span "9.15-9.21 Top 400 Products" at bounding box center [69, 305] width 94 height 11
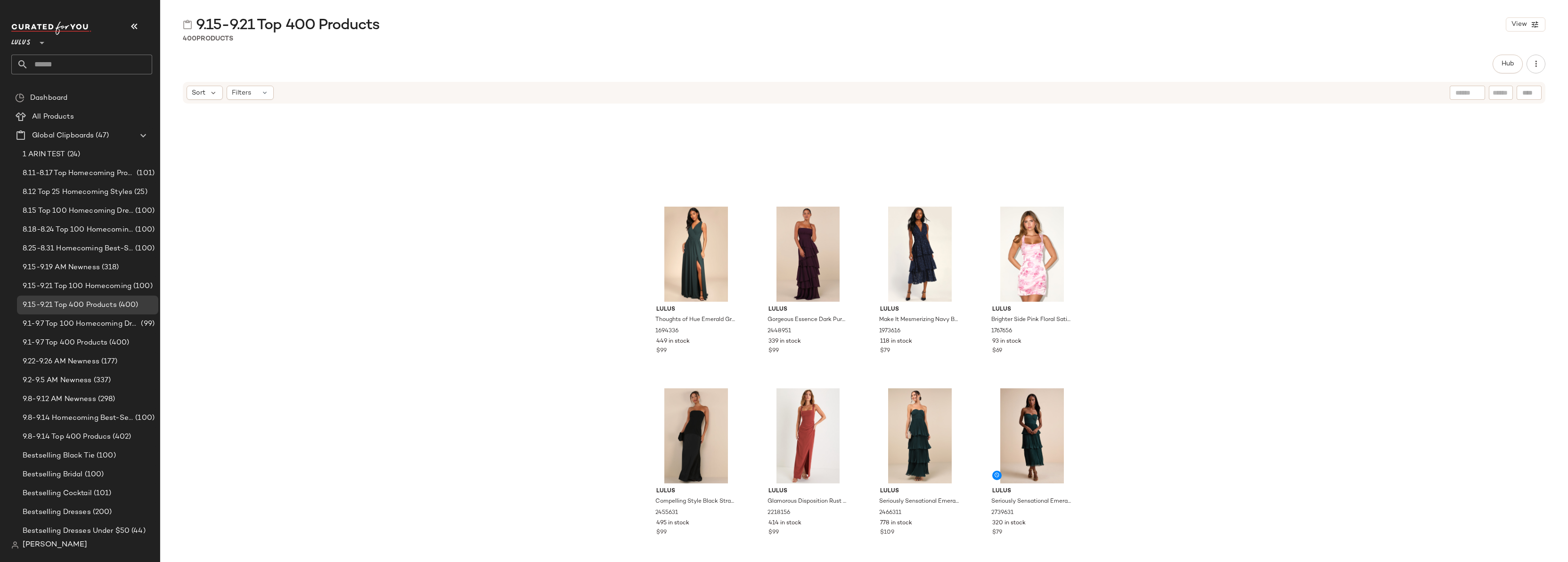
scroll to position [1489, 0]
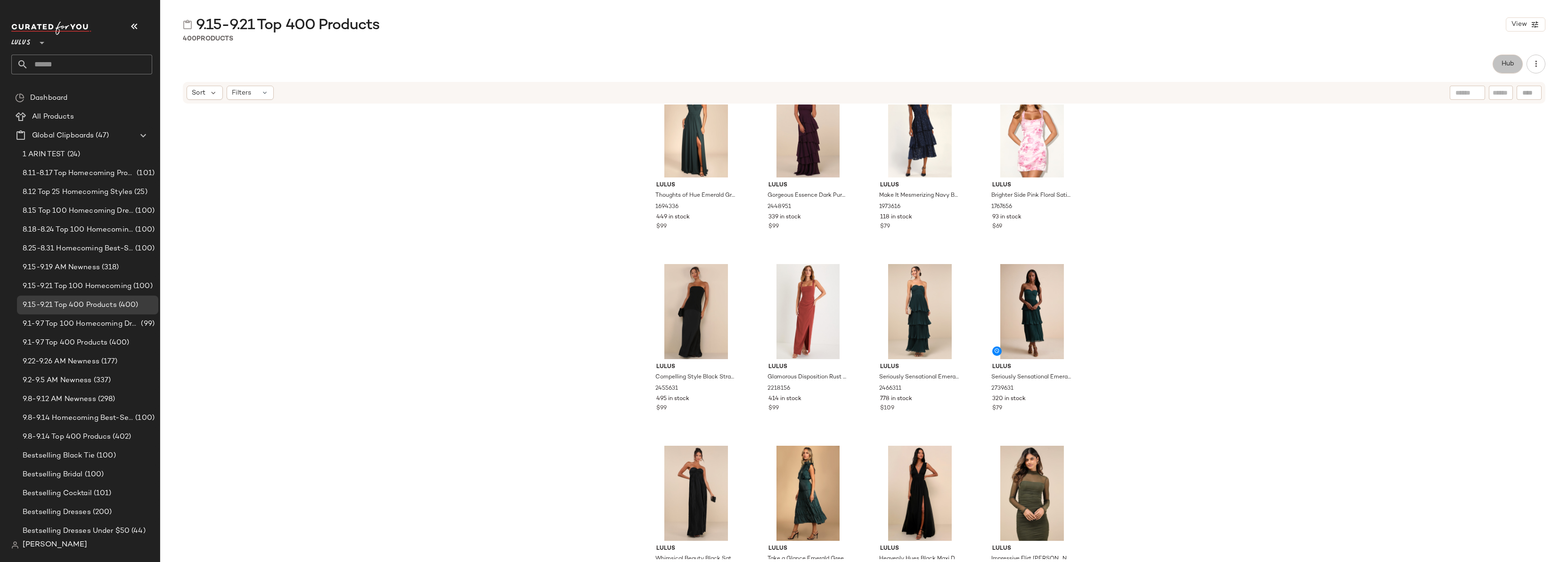
click at [1512, 65] on span "Hub" at bounding box center [1507, 64] width 13 height 8
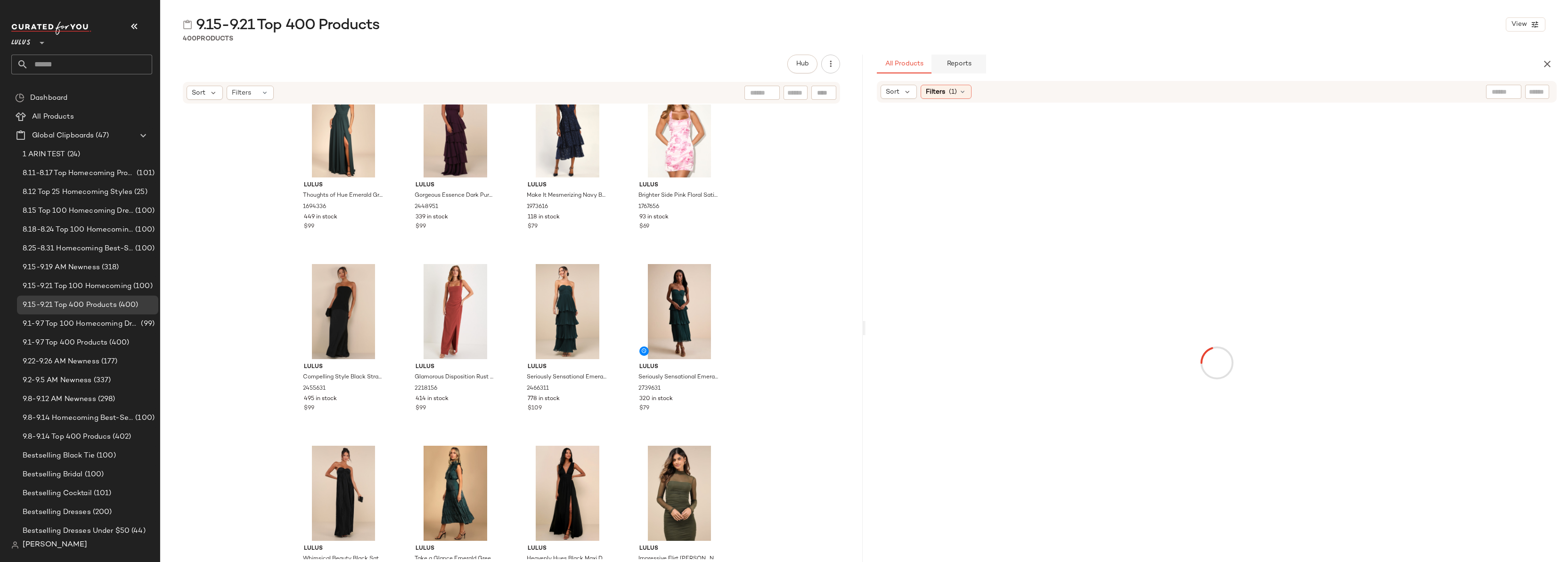
click at [964, 62] on span "Reports" at bounding box center [958, 64] width 25 height 8
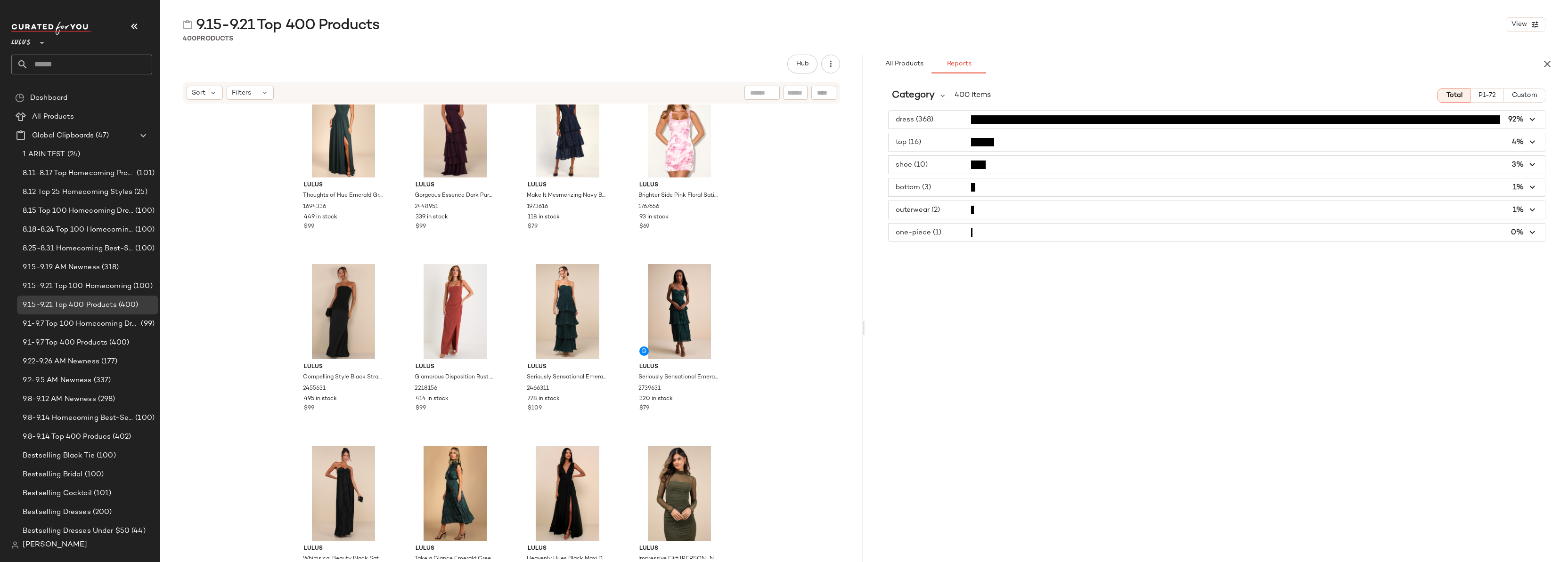
click at [946, 121] on span "button" at bounding box center [1217, 119] width 656 height 18
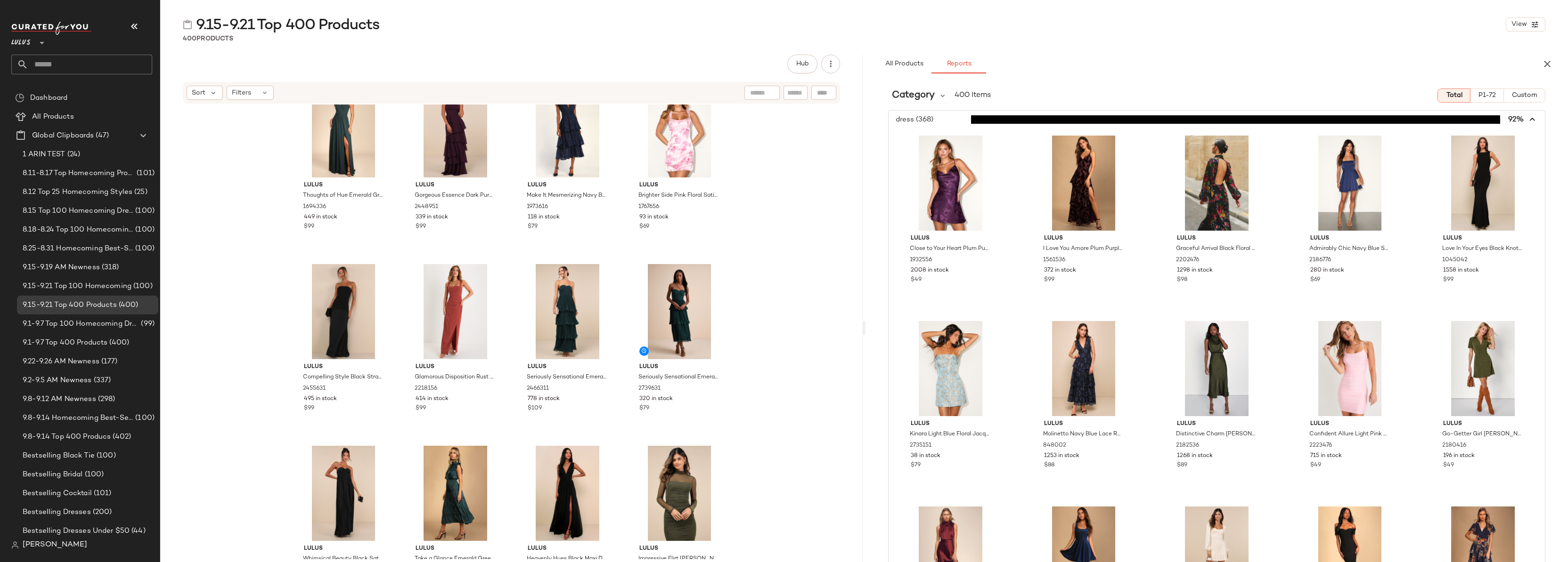
click at [946, 121] on span "button" at bounding box center [1217, 119] width 656 height 18
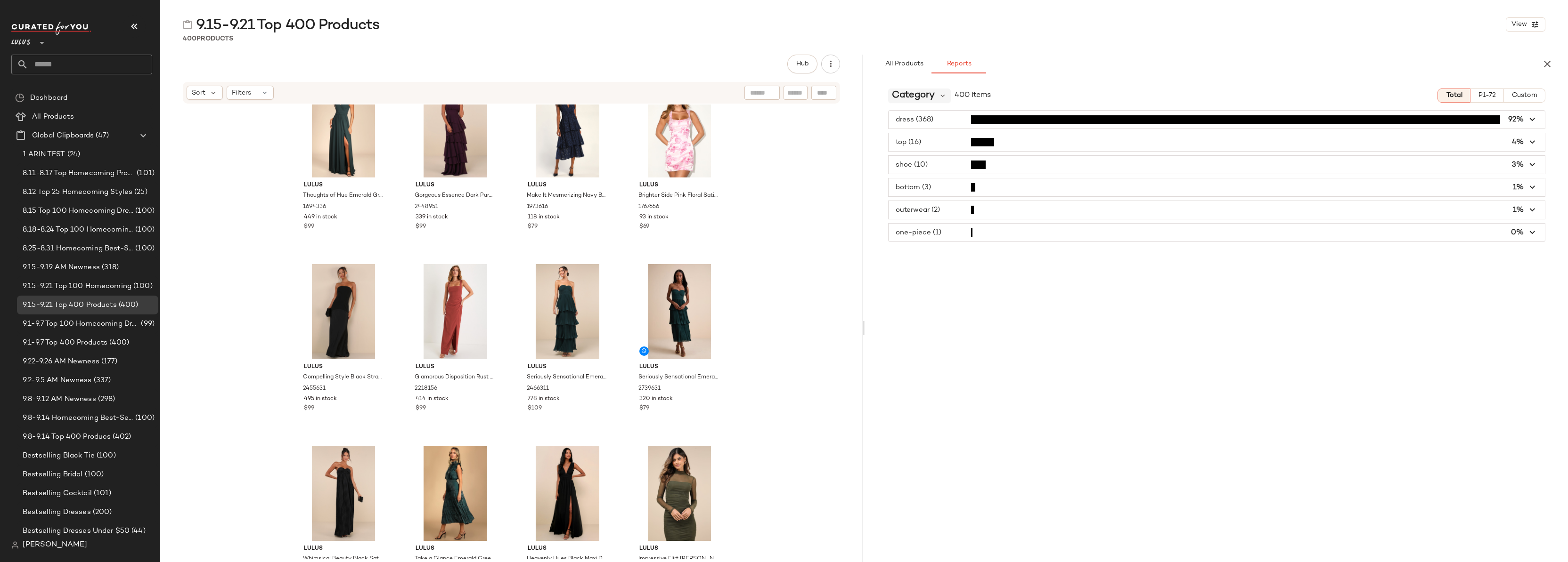
click at [933, 98] on span "Category" at bounding box center [913, 95] width 43 height 14
click at [958, 201] on div "Color CFY" at bounding box center [948, 204] width 105 height 11
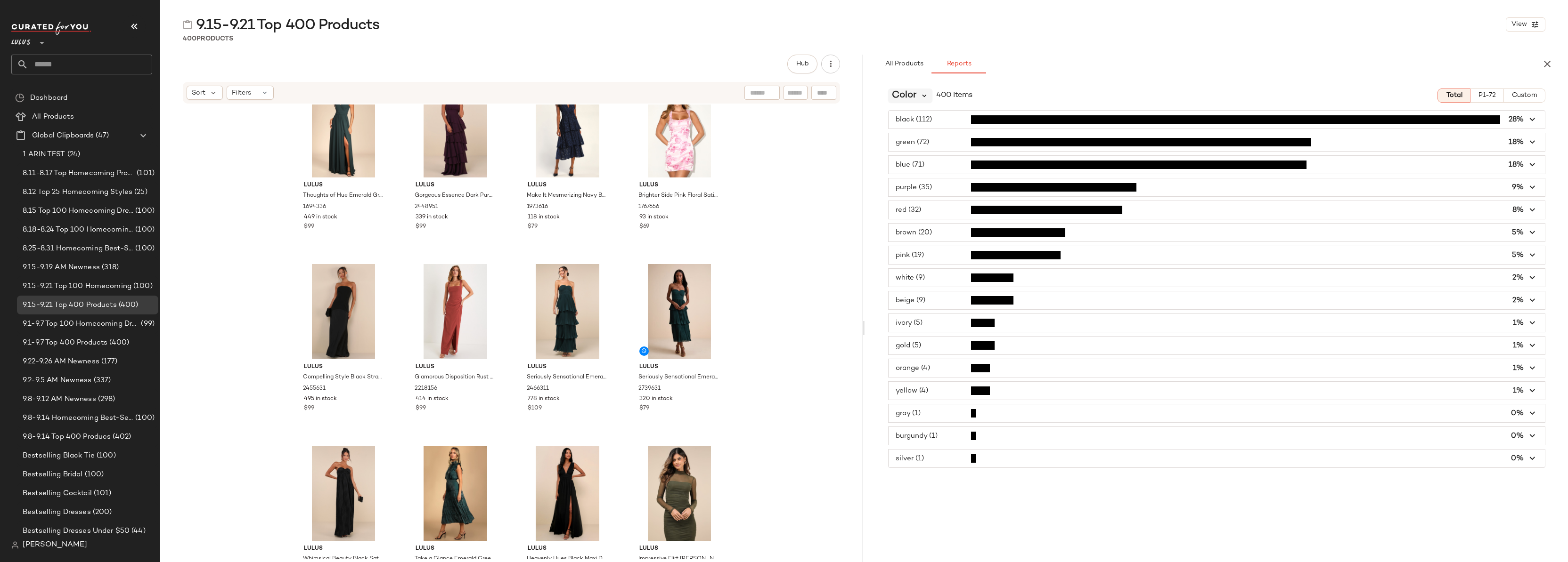
click at [924, 94] on icon at bounding box center [924, 95] width 9 height 9
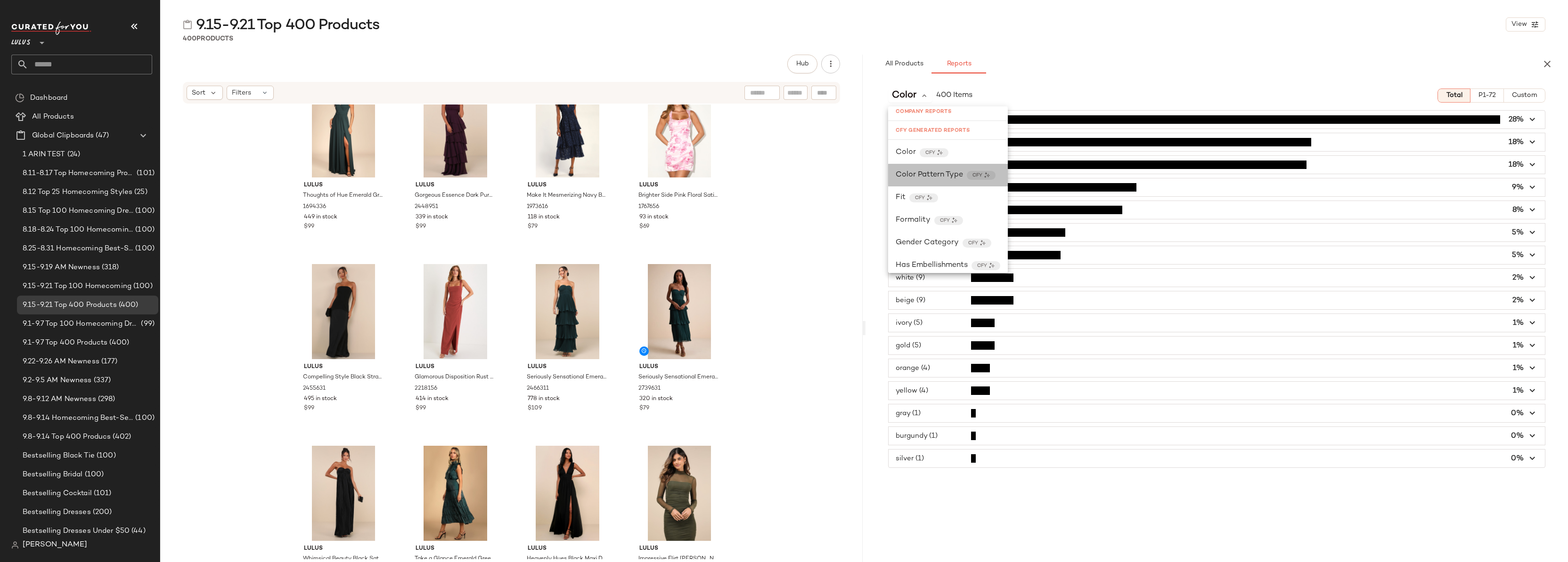
click at [939, 172] on span "Color Pattern Type" at bounding box center [929, 175] width 67 height 11
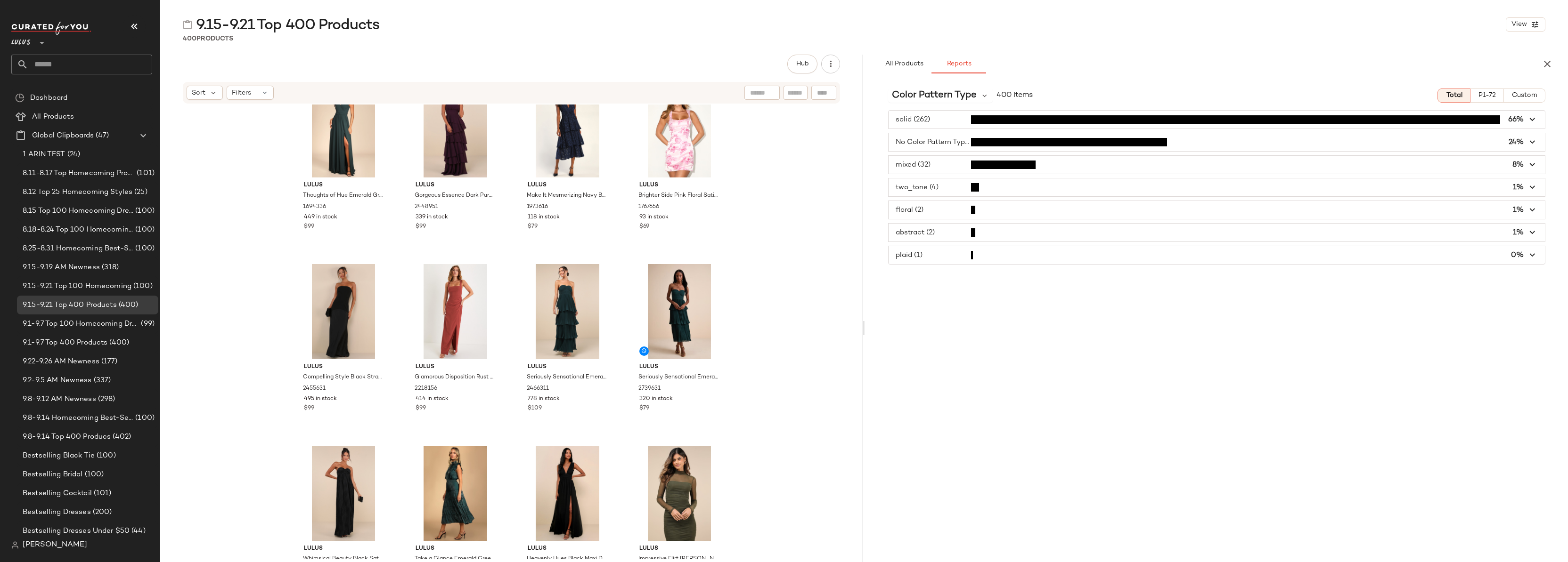
click at [1531, 120] on icon "button" at bounding box center [1533, 120] width 11 height 11
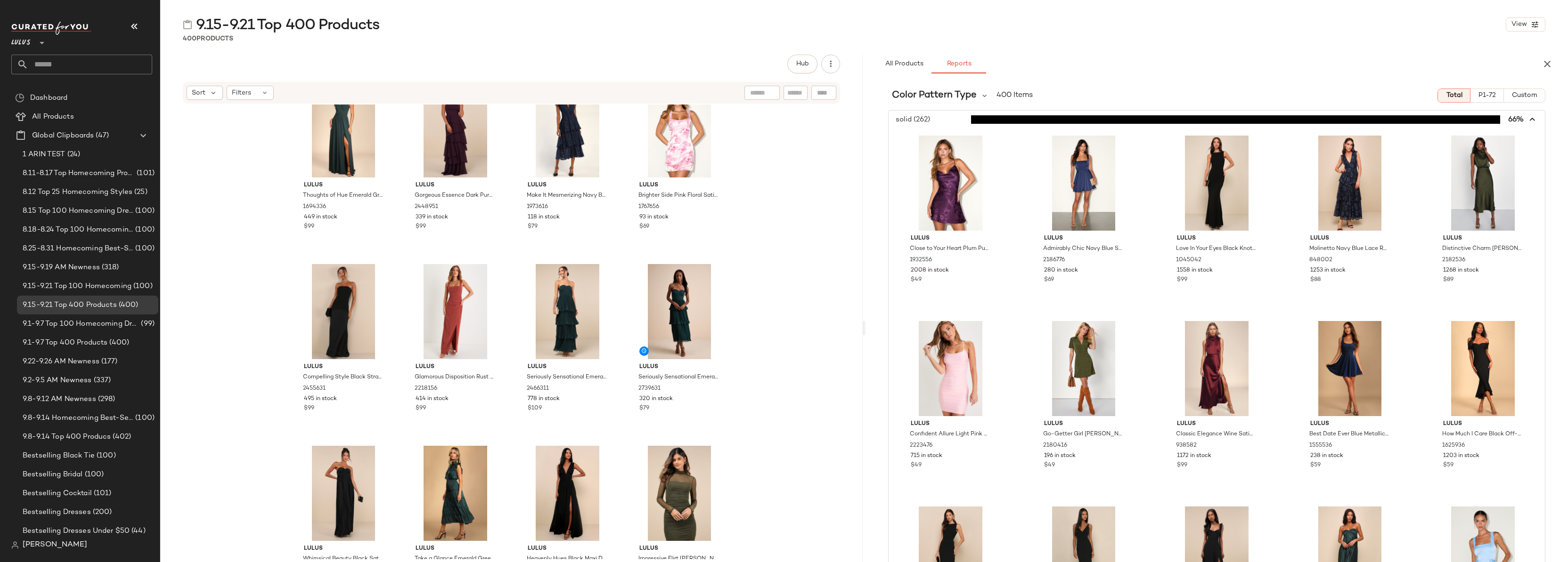
click at [1531, 120] on icon "button" at bounding box center [1533, 120] width 11 height 11
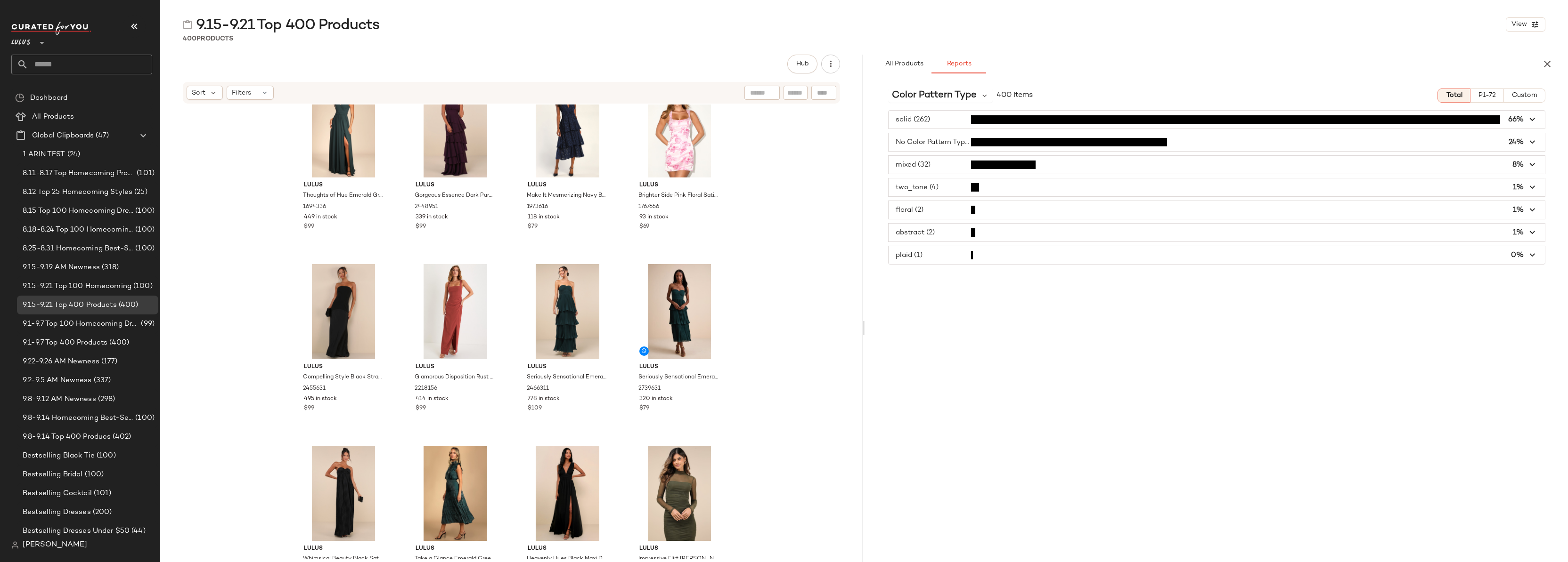
click at [928, 212] on span "button" at bounding box center [1217, 210] width 656 height 18
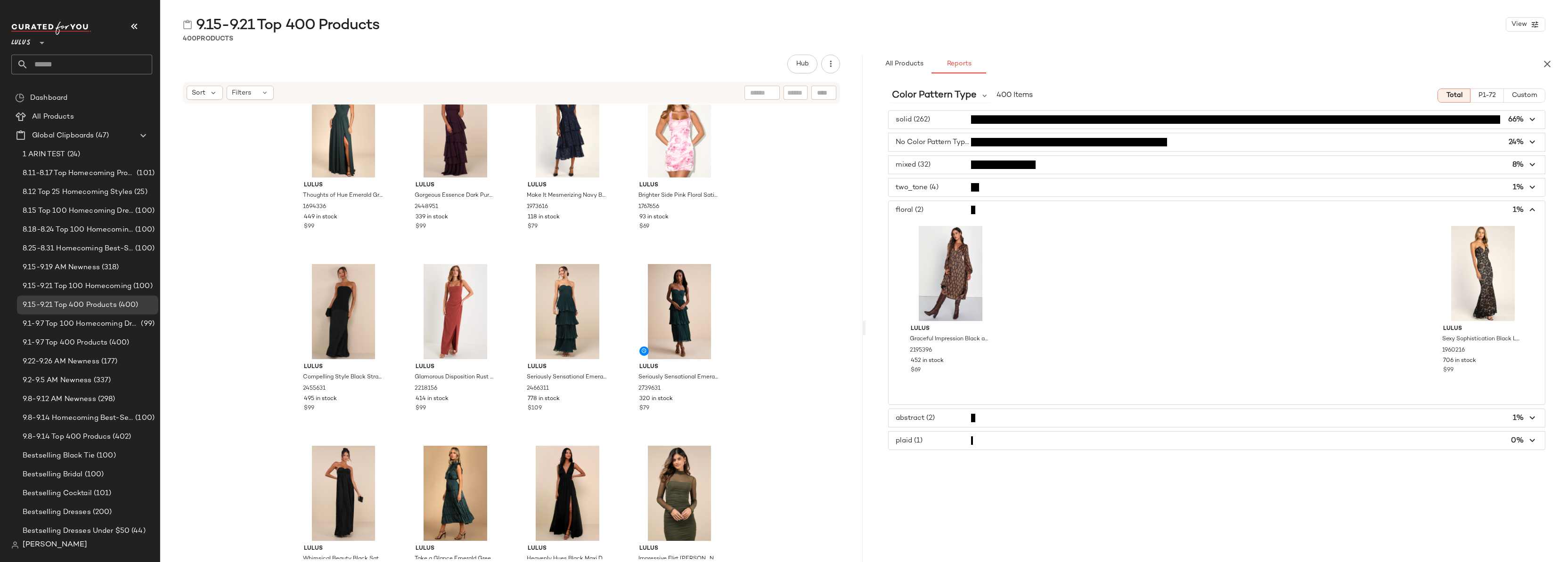
click at [928, 212] on span "button" at bounding box center [1217, 210] width 656 height 18
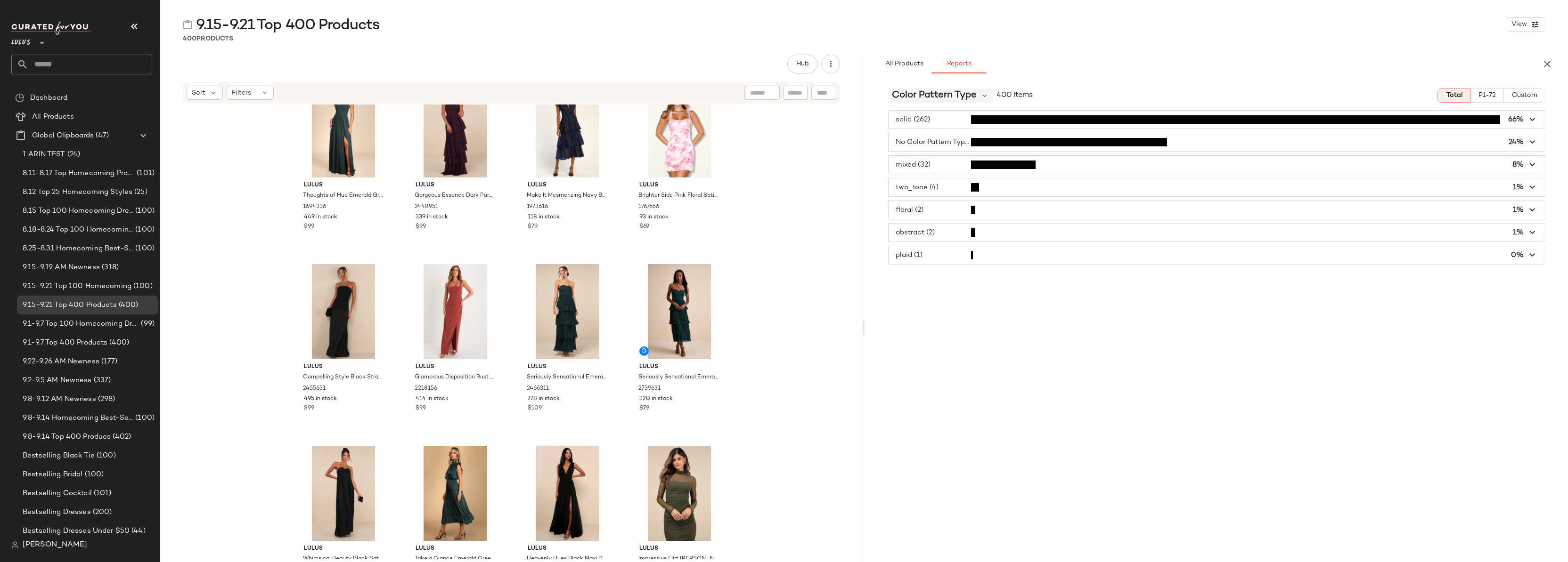
click at [944, 97] on span "Color Pattern Type" at bounding box center [934, 95] width 85 height 14
click at [946, 216] on span "Occasion/Lifestyle" at bounding box center [929, 220] width 68 height 8
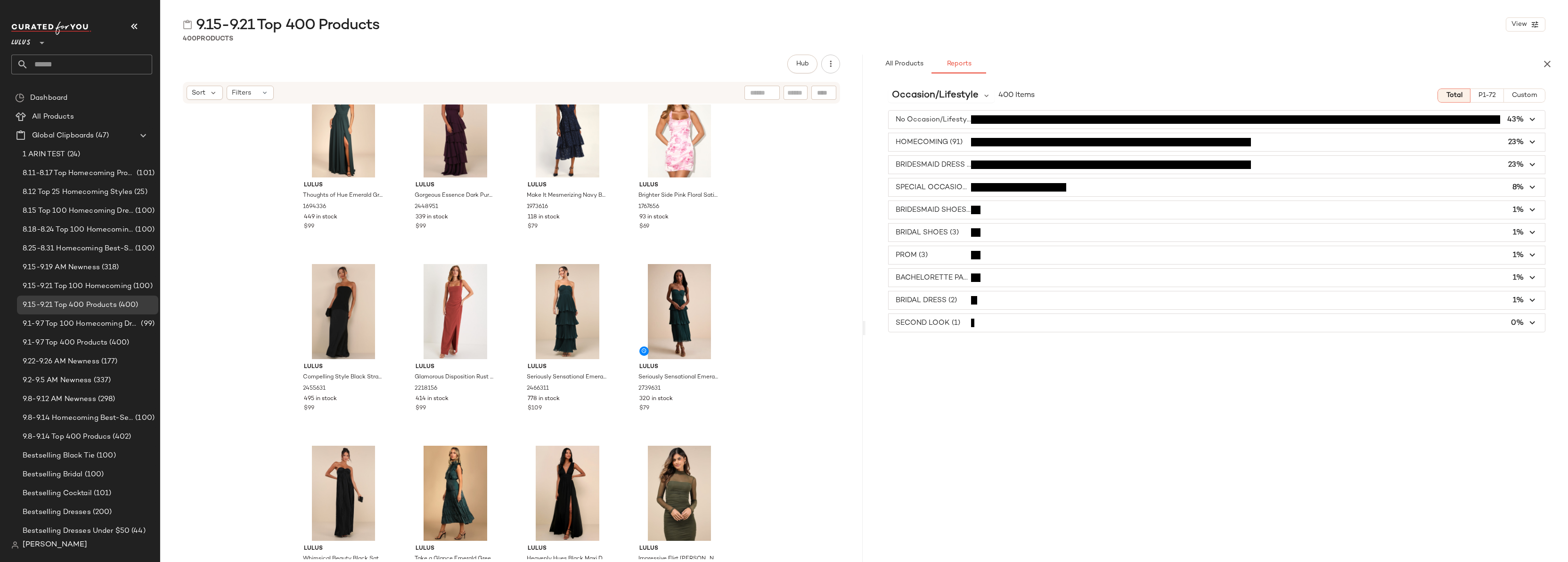
click at [929, 120] on span "button" at bounding box center [1217, 119] width 656 height 18
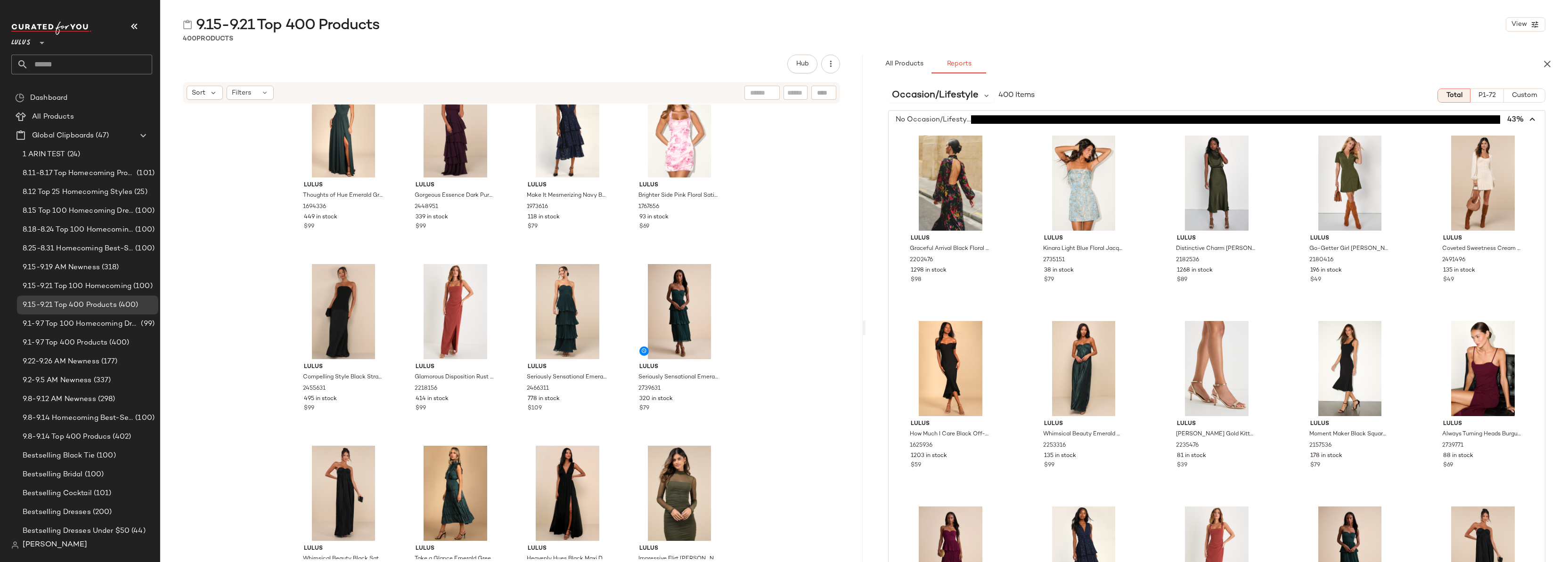
click at [929, 120] on span "button" at bounding box center [1217, 119] width 656 height 18
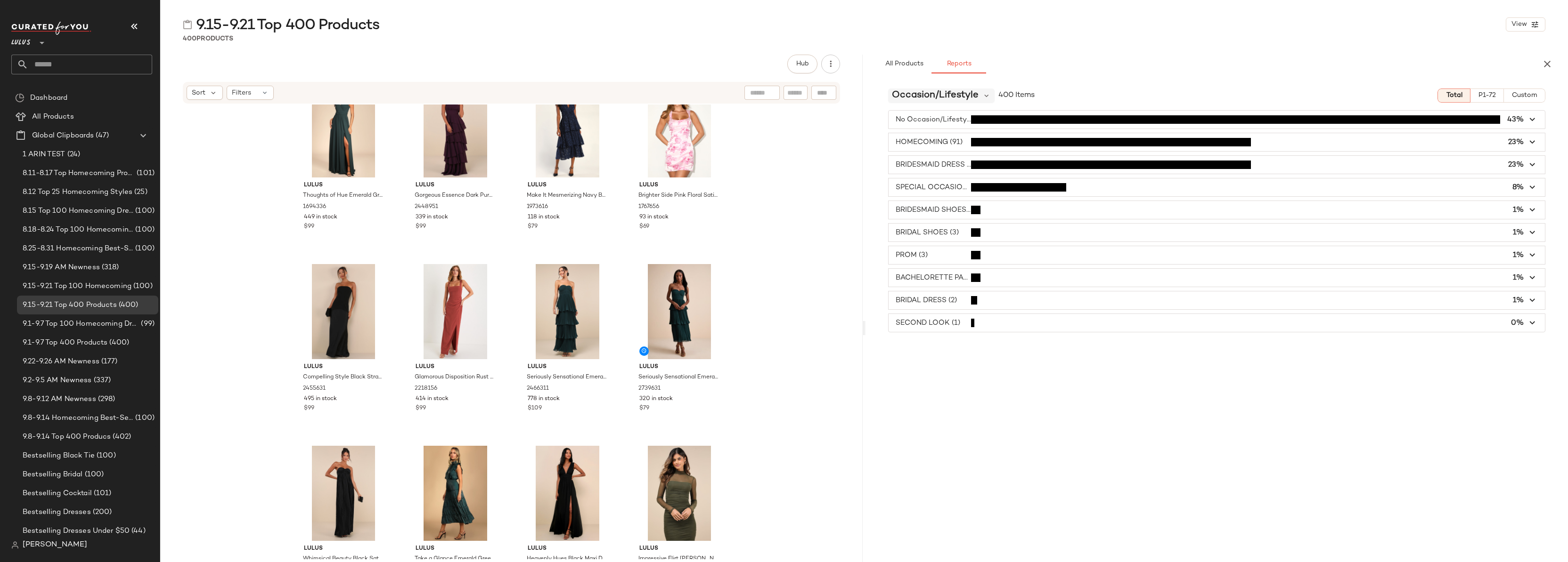
click at [938, 98] on span "Occasion/Lifestyle" at bounding box center [935, 95] width 87 height 14
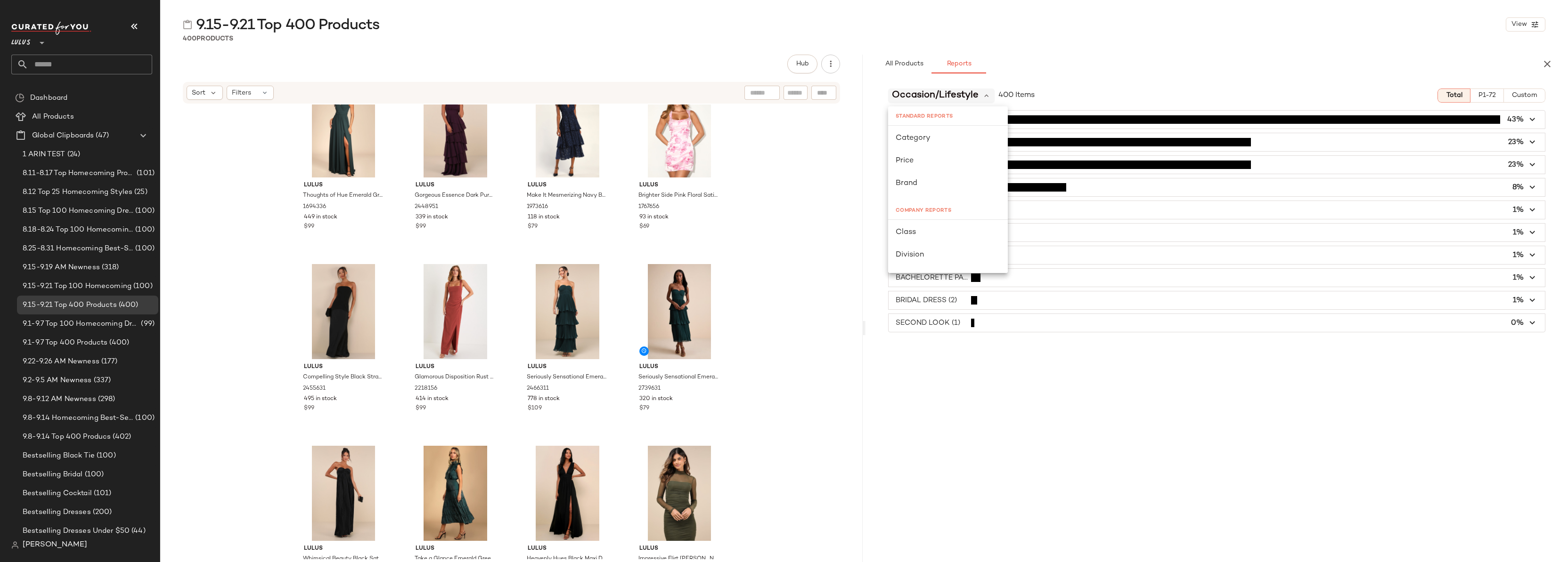
click at [938, 98] on span "Occasion/Lifestyle" at bounding box center [935, 95] width 87 height 14
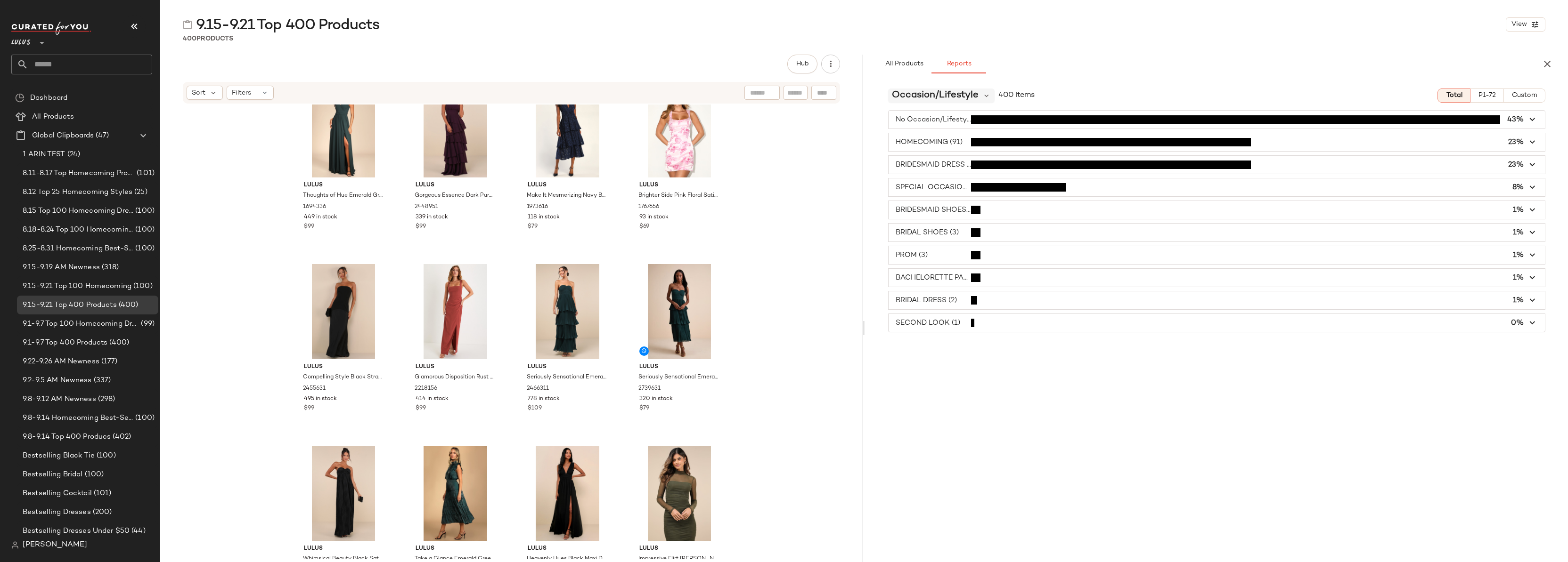
click at [964, 95] on span "Occasion/Lifestyle" at bounding box center [935, 95] width 87 height 14
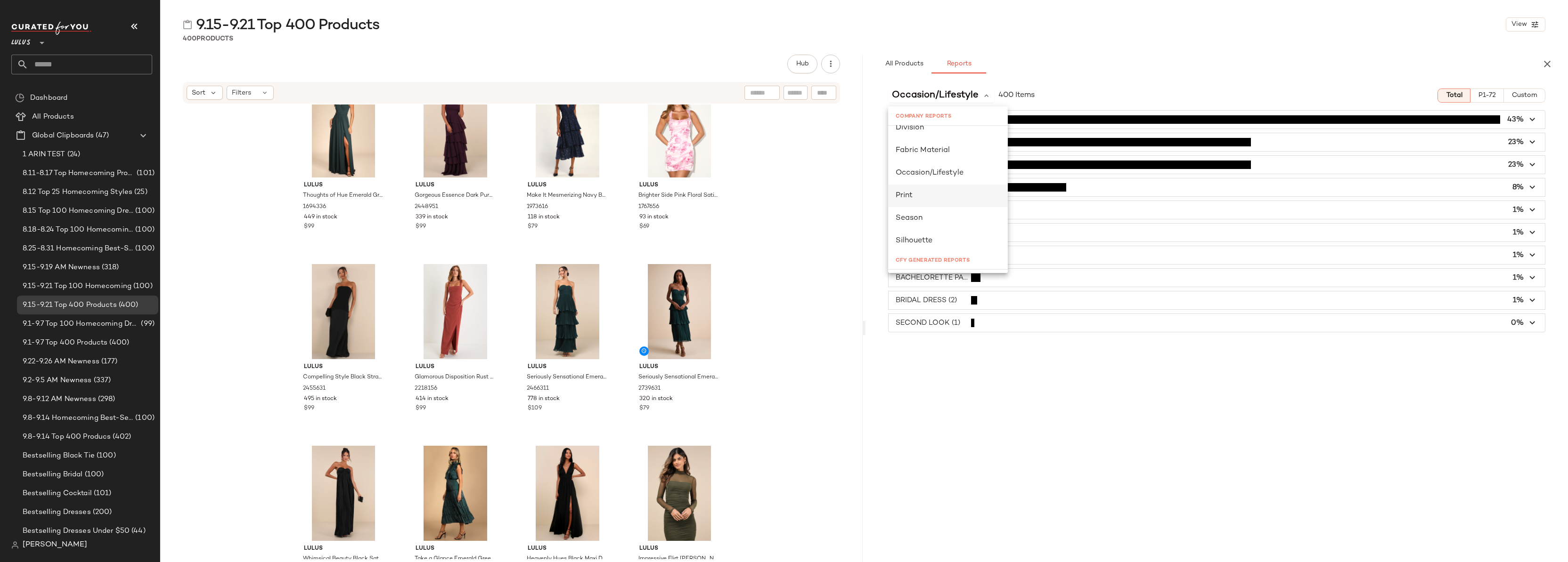
scroll to position [129, 0]
click at [943, 187] on div "Print" at bounding box center [947, 194] width 119 height 23
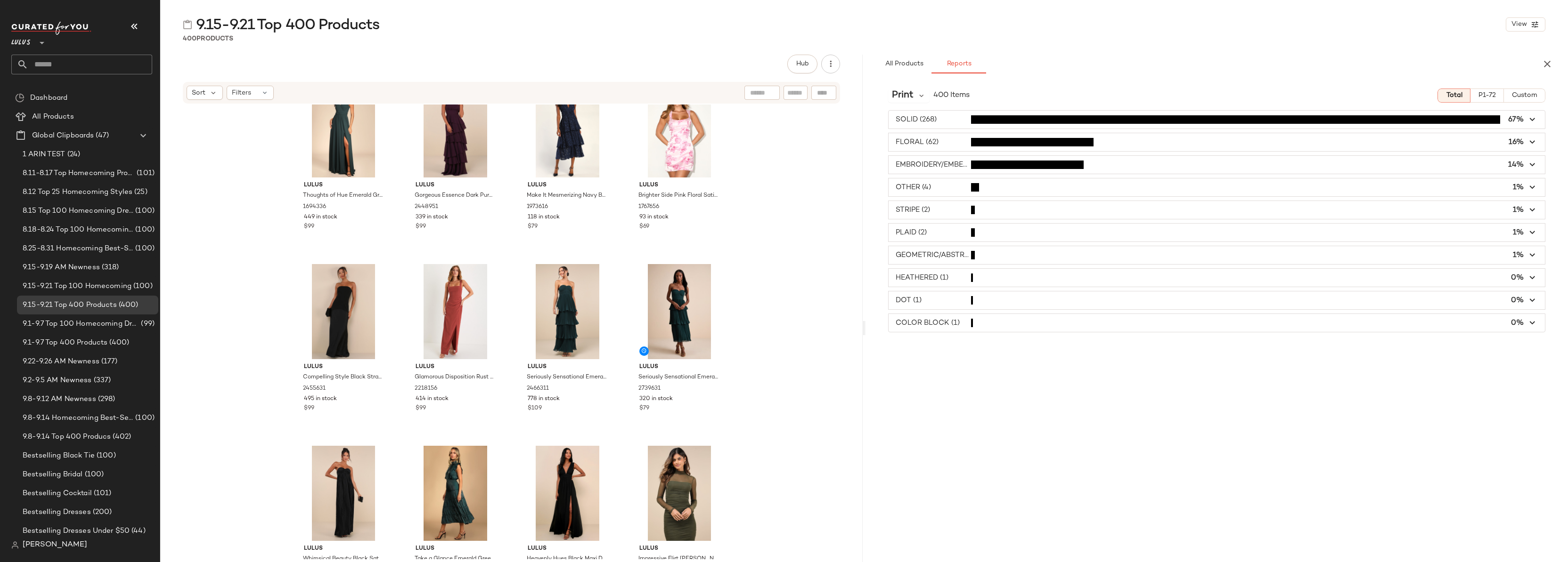
click at [953, 116] on span "button" at bounding box center [1217, 119] width 656 height 18
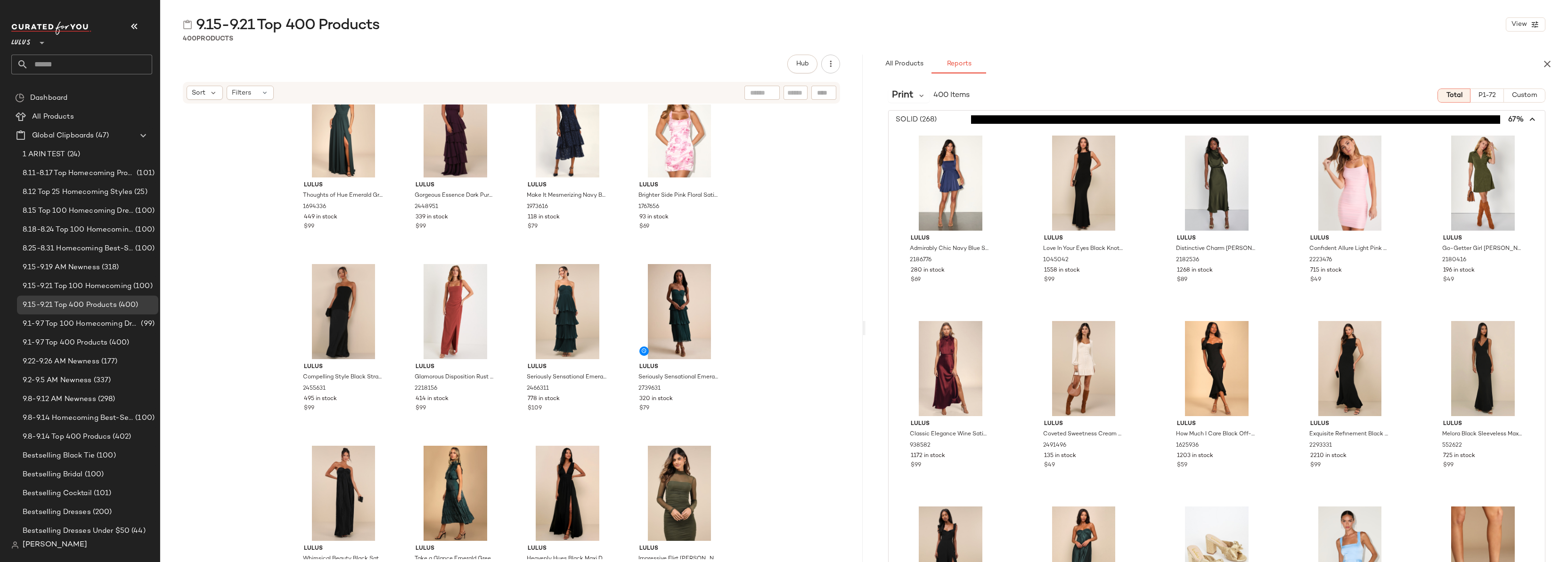
click at [953, 116] on span "button" at bounding box center [1217, 119] width 656 height 18
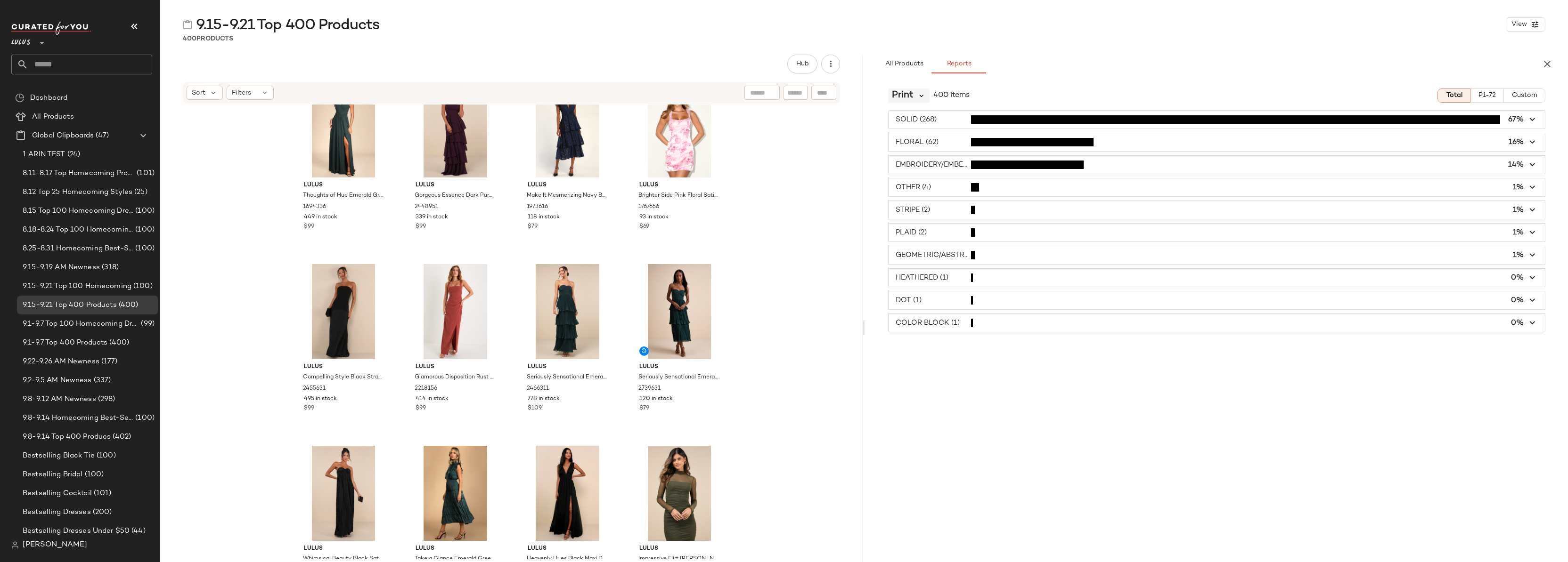
click at [919, 97] on icon at bounding box center [921, 95] width 9 height 9
click at [892, 94] on span "Print" at bounding box center [903, 95] width 22 height 14
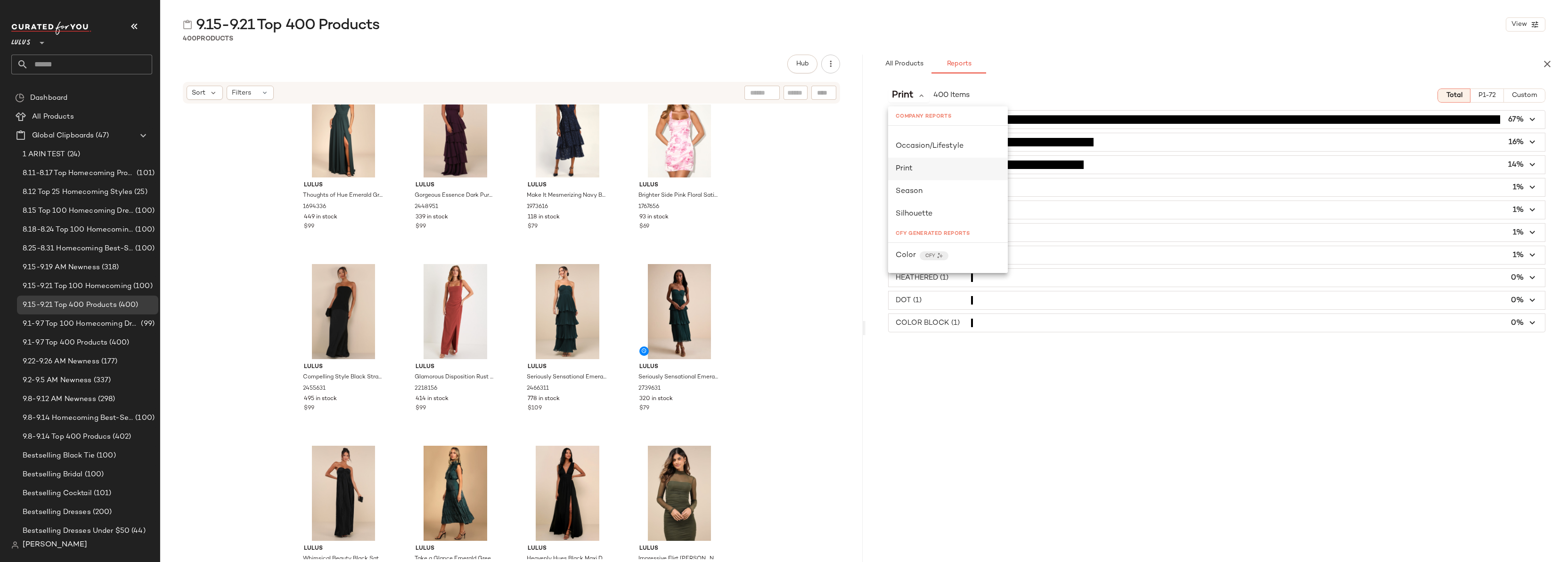
scroll to position [190, 0]
click at [941, 148] on div "Season" at bounding box center [947, 155] width 119 height 23
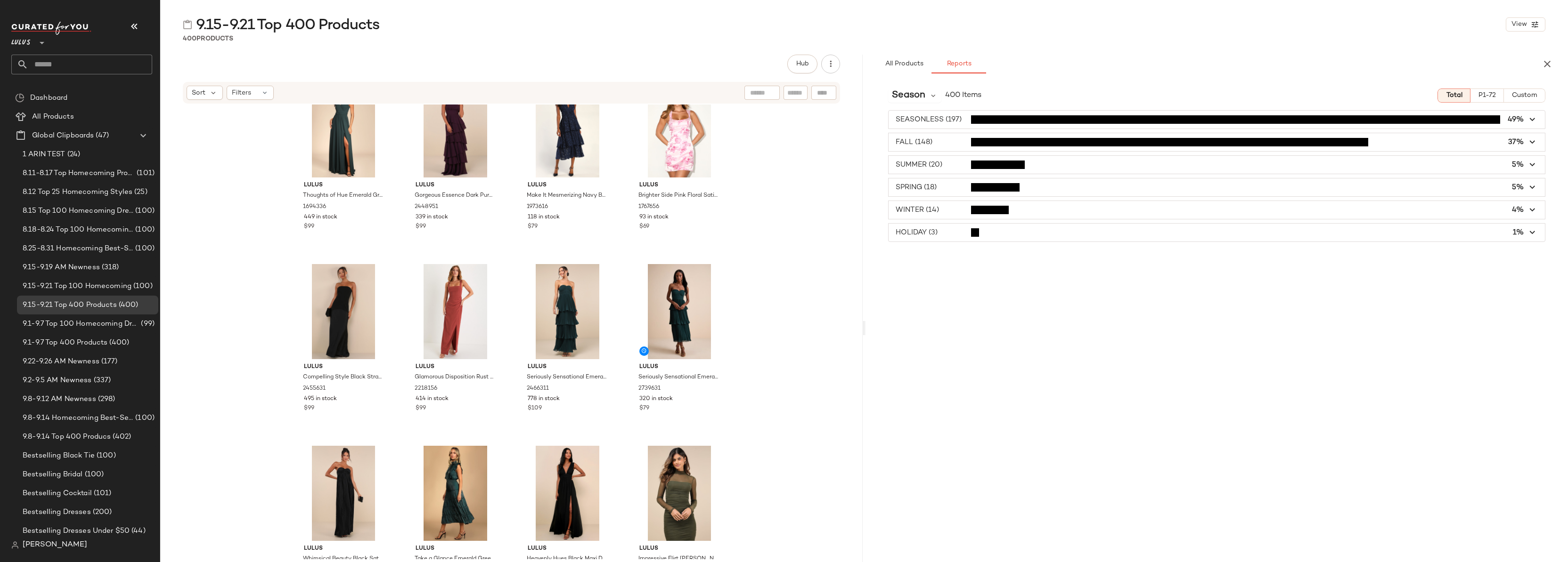
click at [908, 123] on span "button" at bounding box center [1217, 119] width 656 height 18
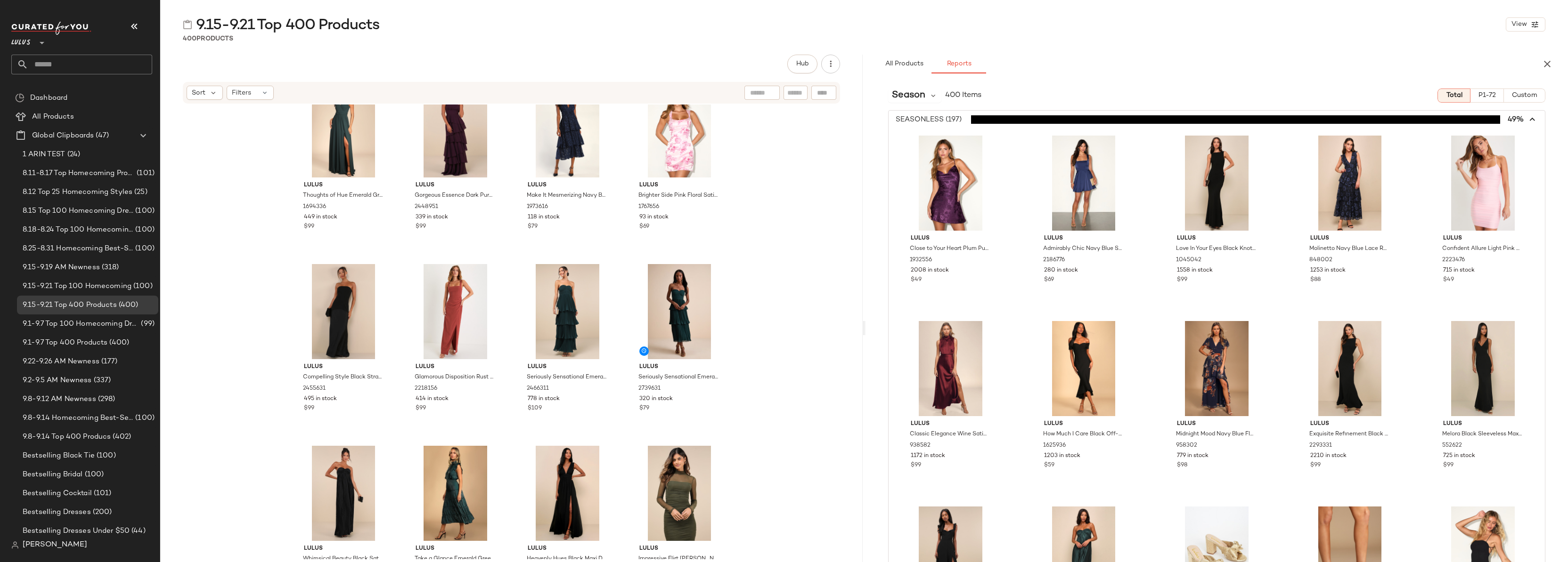
click at [908, 123] on span "button" at bounding box center [1217, 119] width 656 height 18
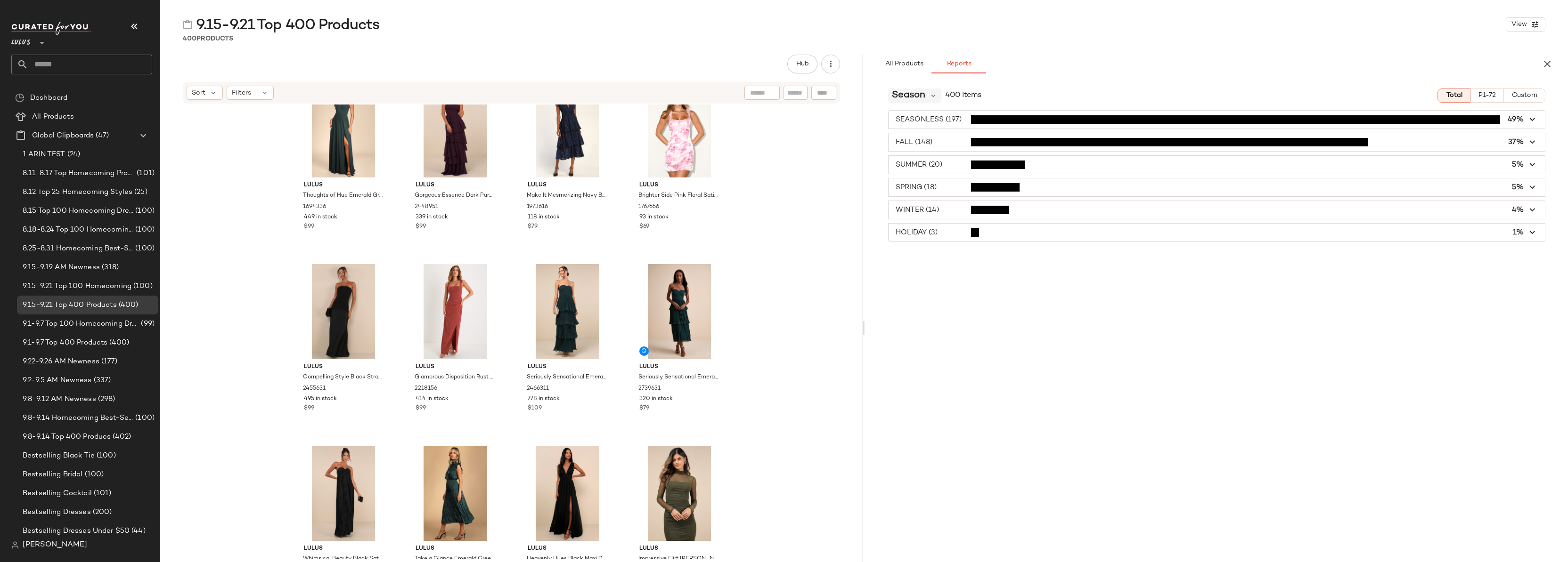
click at [925, 100] on span "Season" at bounding box center [908, 95] width 34 height 14
click at [925, 306] on div "Season 400 Items Total P1-72 Custom SEASONLESS (197) 49% FALL (148) 37% SUMMER …" at bounding box center [1216, 341] width 702 height 521
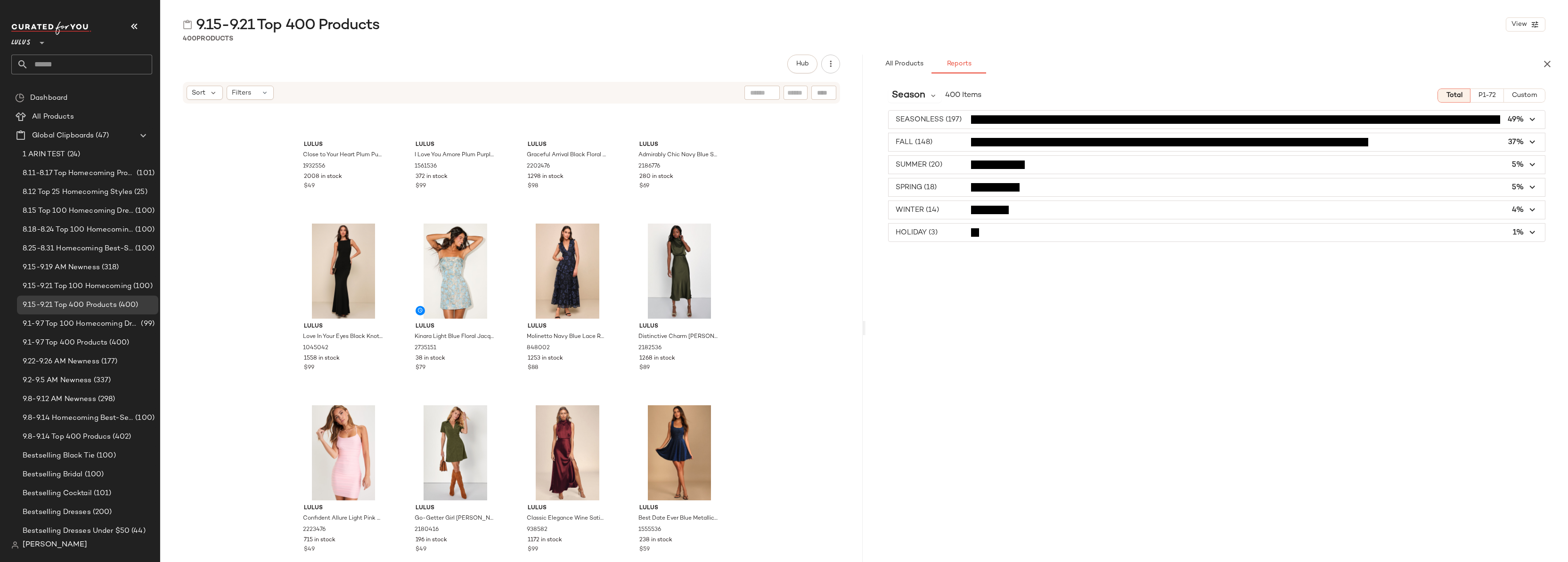
scroll to position [0, 0]
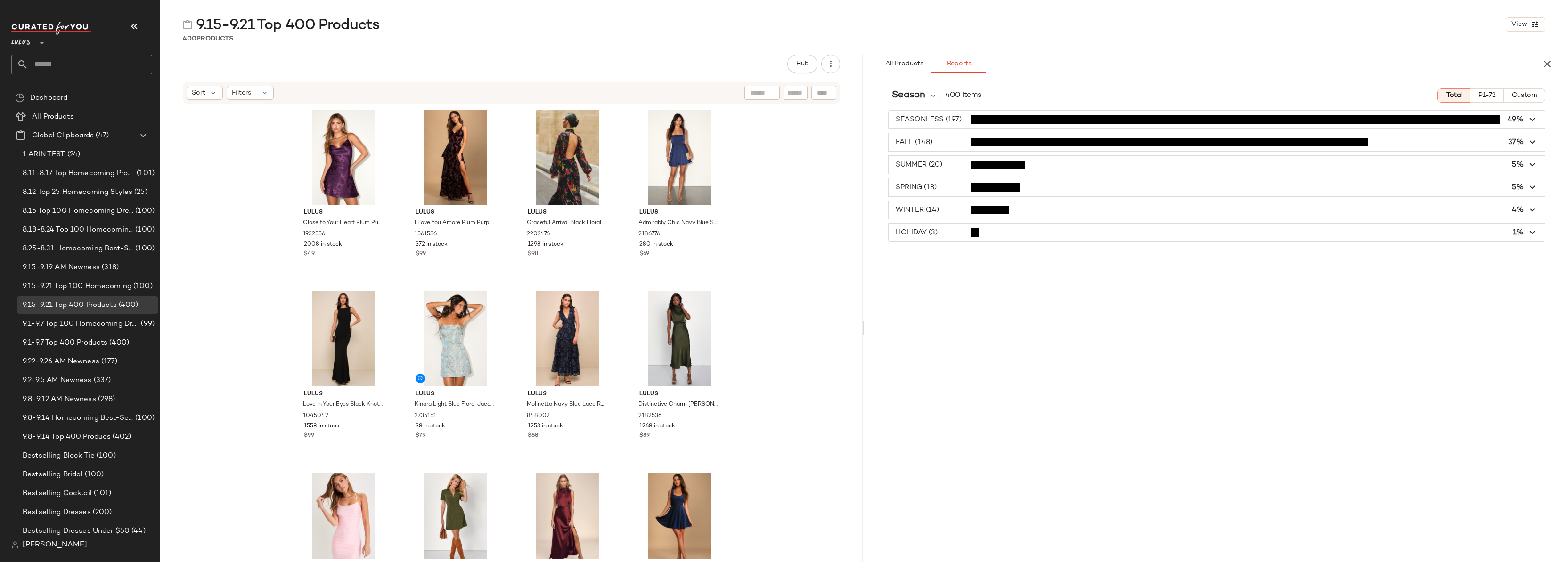
click at [816, 137] on div "Lulus Close to Your Heart Plum Purple Satin Jacquard Cowl Slip Dress 1932556 20…" at bounding box center [511, 332] width 702 height 455
click at [829, 66] on icon "button" at bounding box center [830, 64] width 9 height 9
click at [762, 116] on span "Download All" at bounding box center [787, 114] width 88 height 10
click at [317, 59] on div "Hub" at bounding box center [511, 64] width 657 height 19
click at [985, 279] on div "Season 400 Items Total P1-72 Custom SEASONLESS (197) 49% FALL (148) 37% SUMMER …" at bounding box center [1216, 341] width 702 height 521
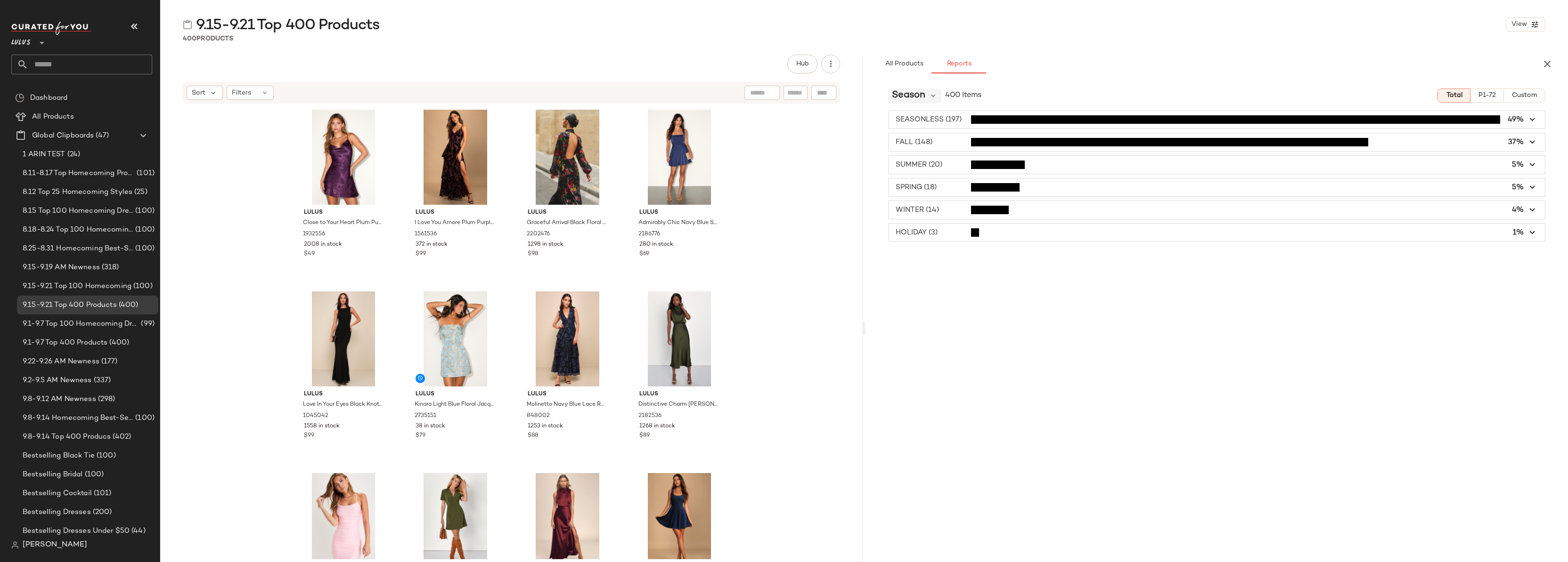
click at [925, 96] on span "Season" at bounding box center [908, 95] width 34 height 14
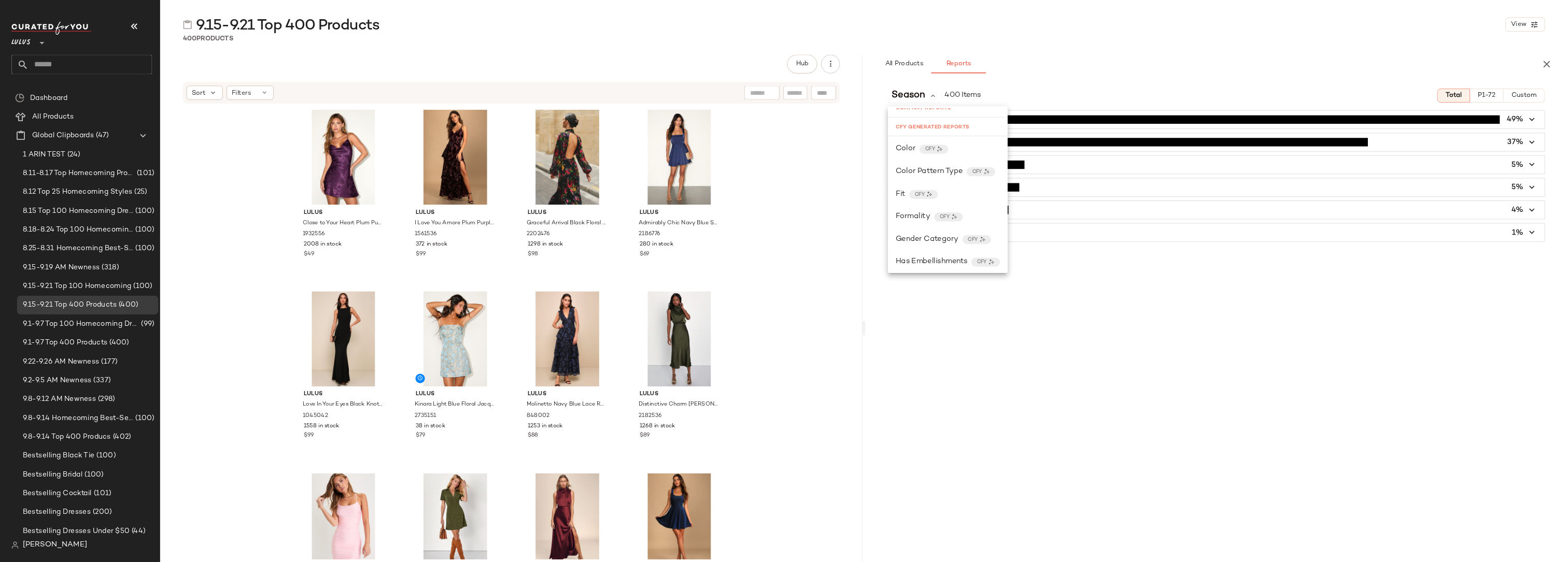
scroll to position [290, 0]
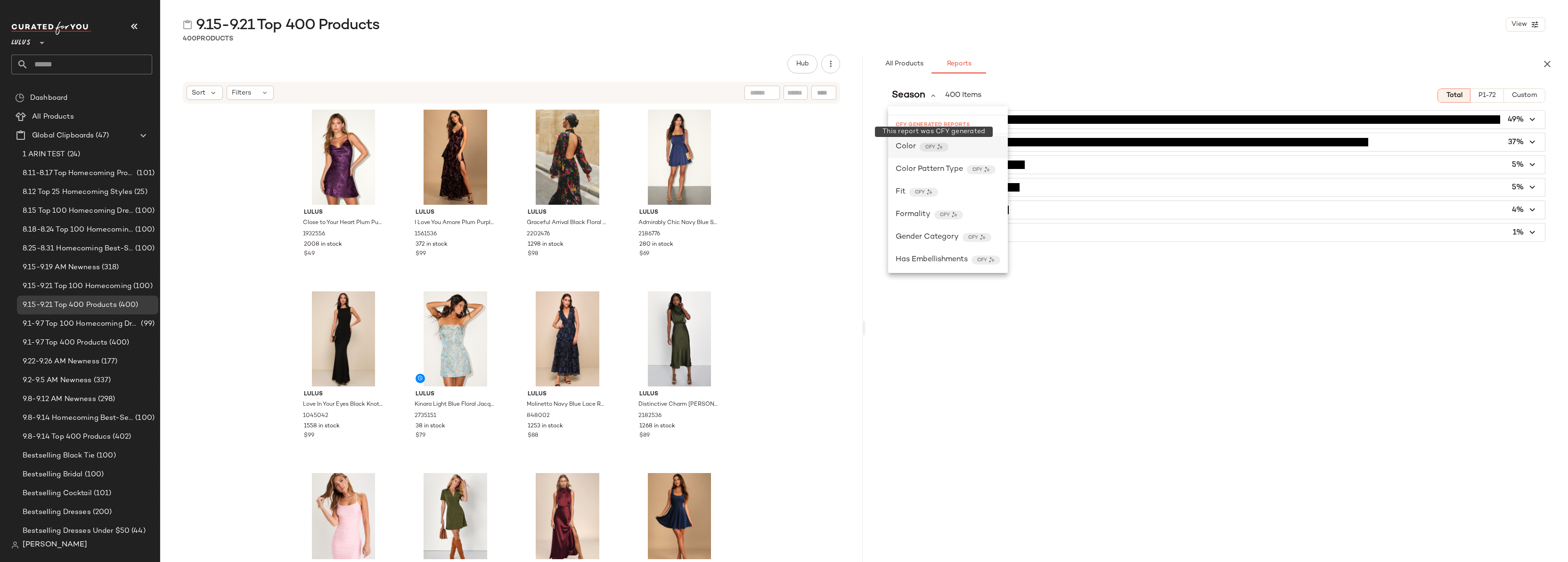
click at [932, 148] on span "CFY" at bounding box center [930, 147] width 10 height 7
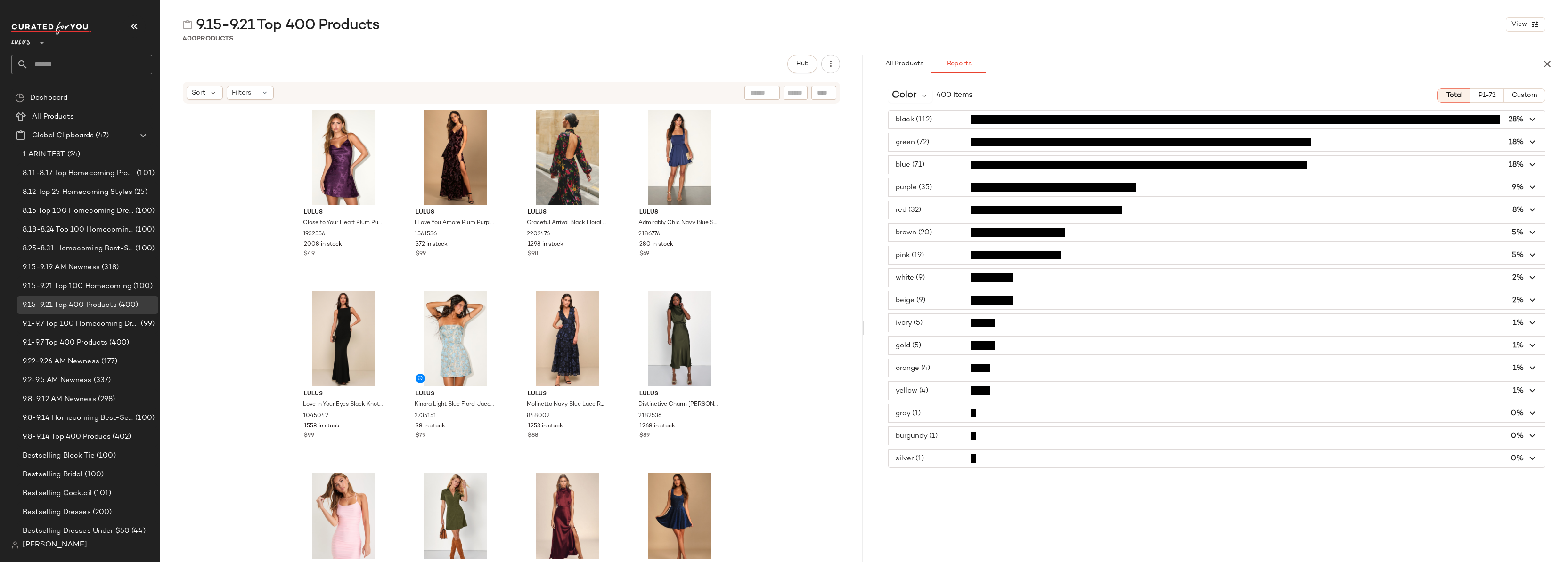
click at [337, 47] on div "9.15-9.21 Top 400 Products View 400 Products Hub Sort Filters Lulus Close to Yo…" at bounding box center [864, 288] width 1407 height 547
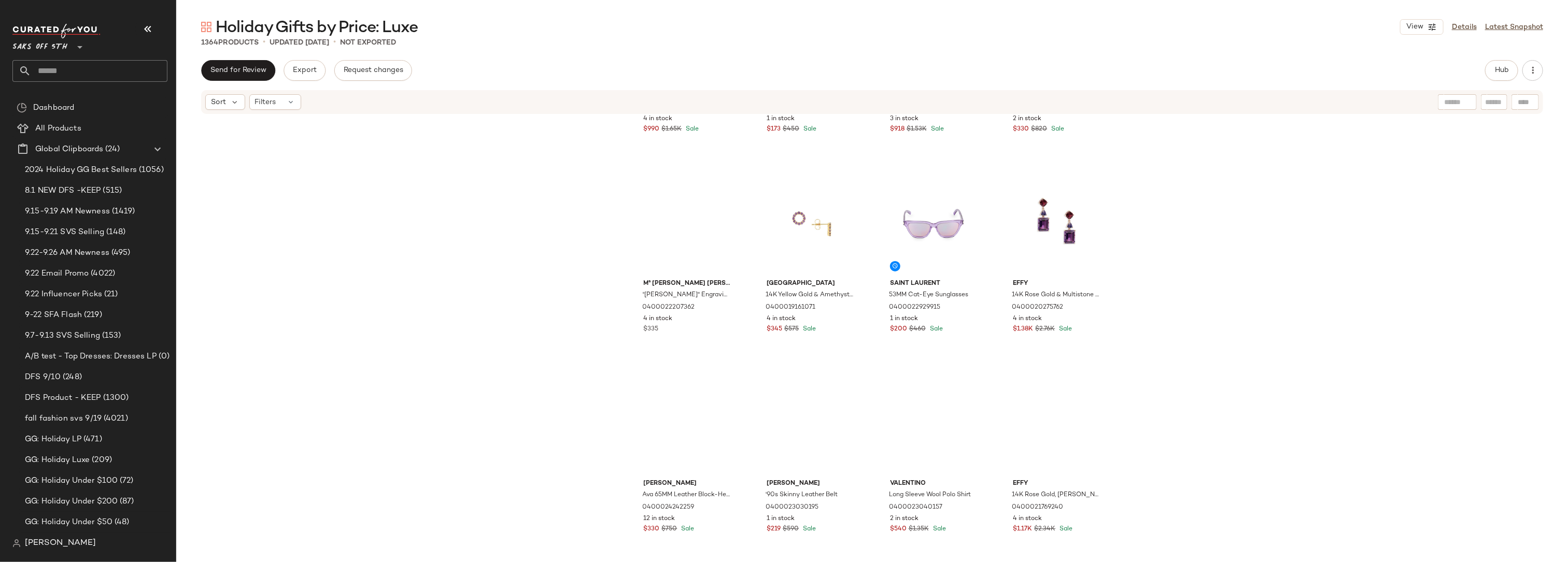
scroll to position [8993, 0]
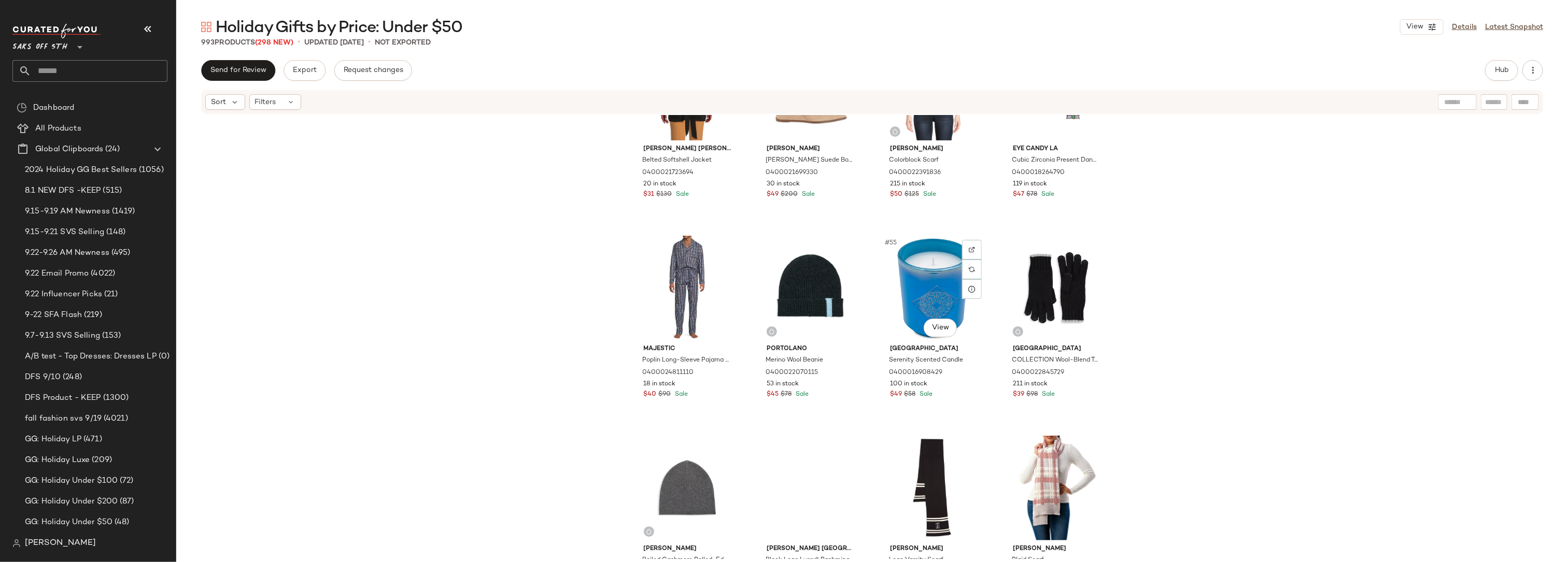
scroll to position [2405, 0]
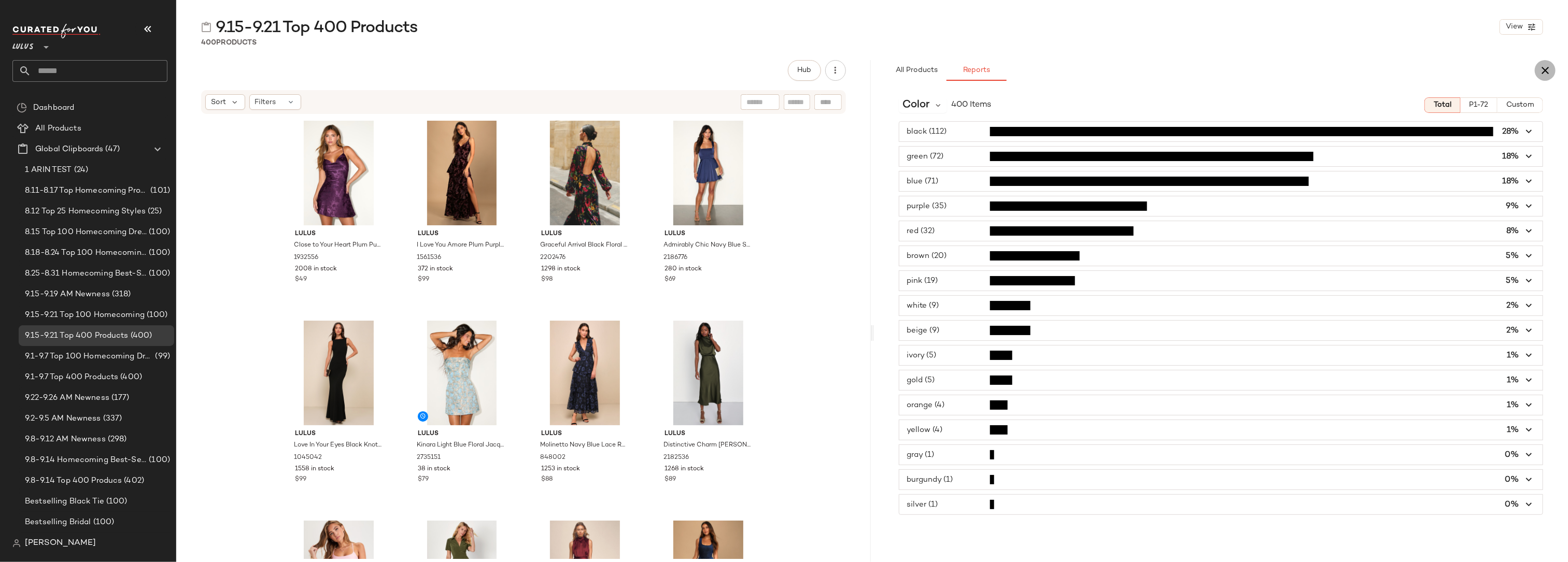
click at [1547, 71] on icon "button" at bounding box center [1545, 70] width 12 height 12
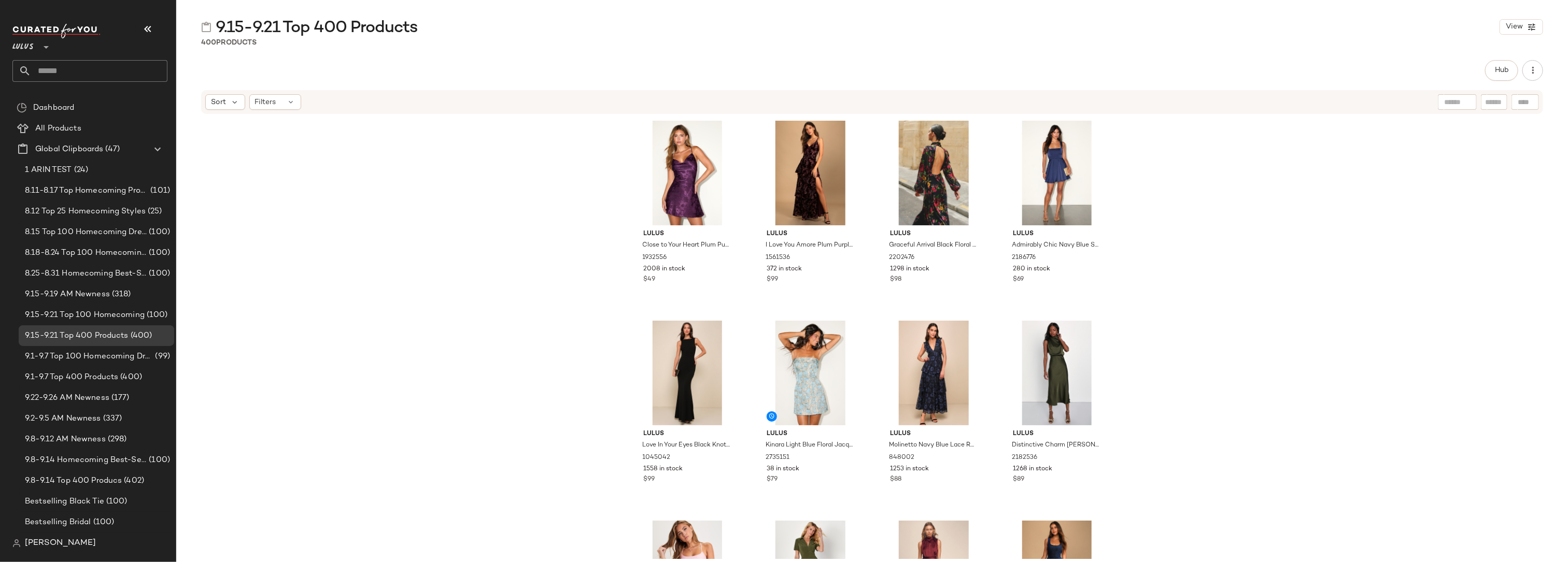
click at [1553, 45] on div "400 Products" at bounding box center [872, 42] width 1392 height 10
click at [497, 52] on div "9.15-9.21 Top 400 Products View 400 Products Hub Sort Filters Lulus Close to Yo…" at bounding box center [872, 289] width 1392 height 546
